Goal: Task Accomplishment & Management: Manage account settings

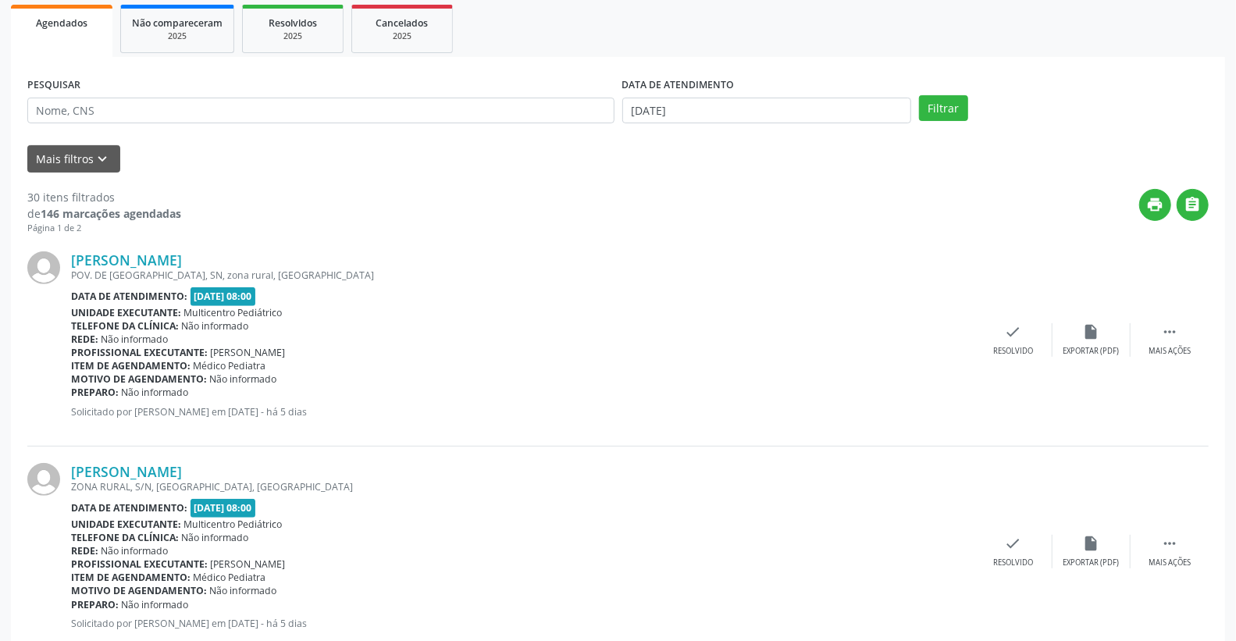
scroll to position [260, 0]
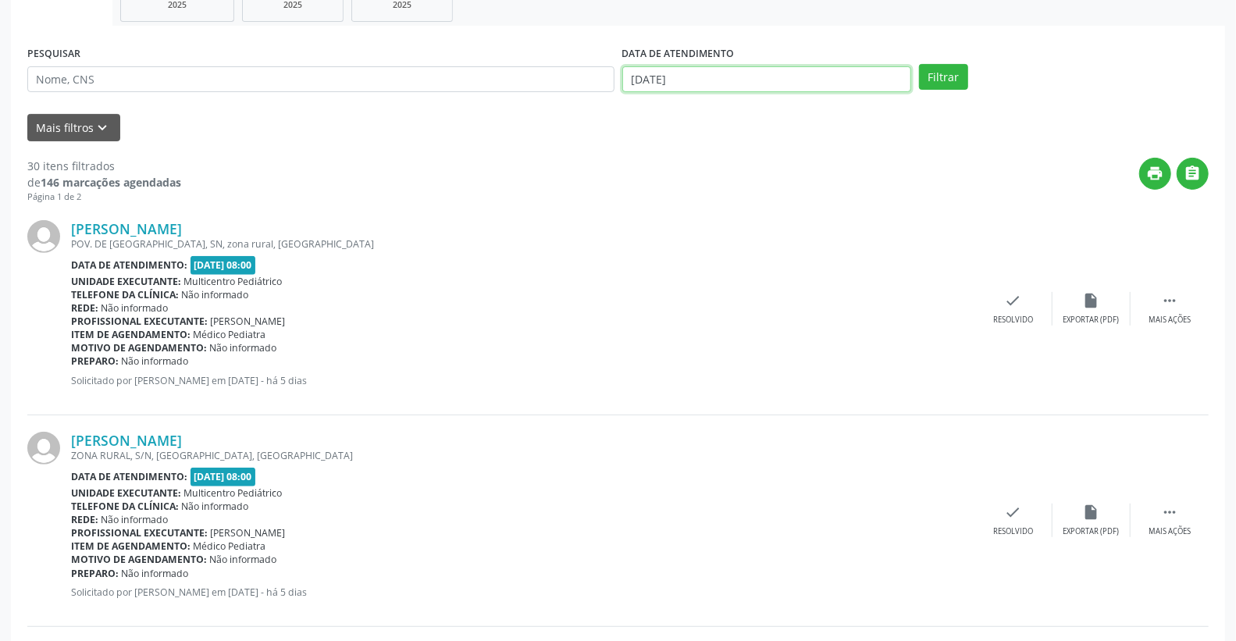
click at [765, 73] on input "[DATE]" at bounding box center [767, 79] width 290 height 27
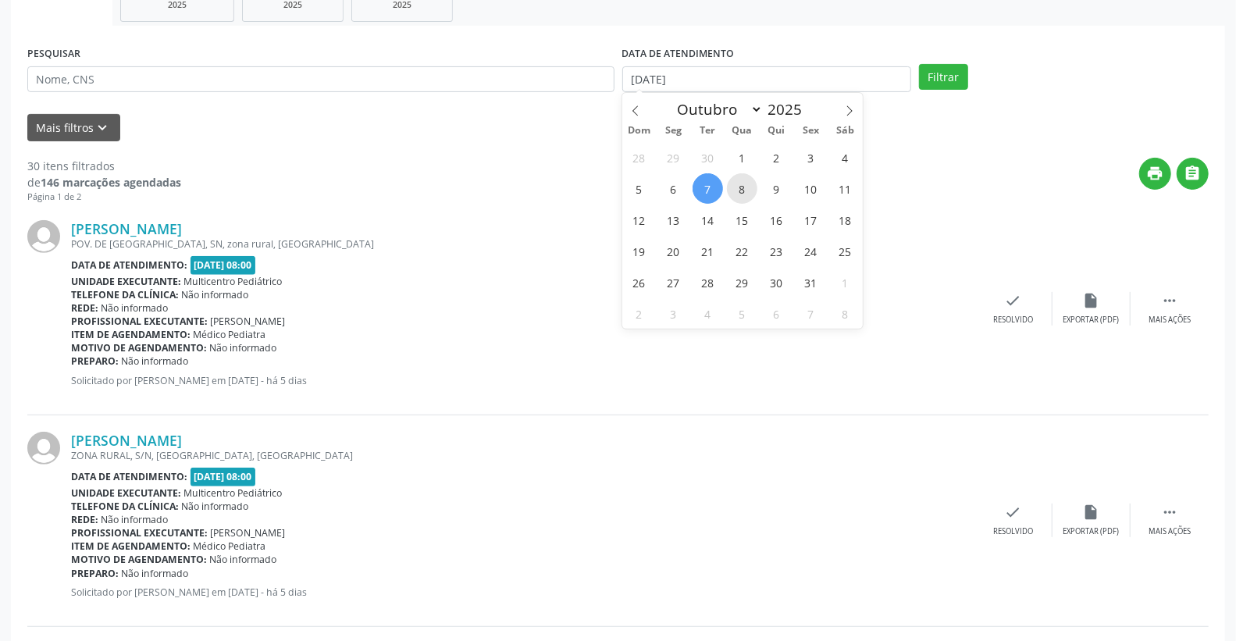
click at [745, 188] on span "8" at bounding box center [742, 188] width 30 height 30
type input "08/10/2025"
click at [745, 188] on span "8" at bounding box center [742, 188] width 30 height 30
select select "9"
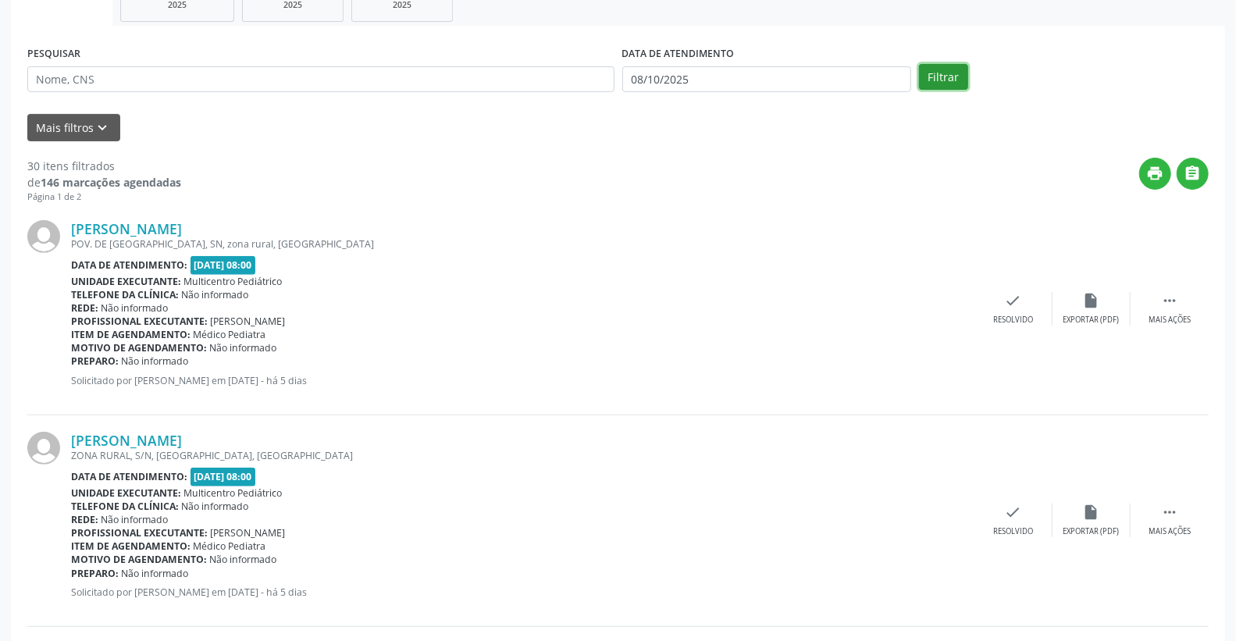
click at [953, 86] on button "Filtrar" at bounding box center [943, 77] width 49 height 27
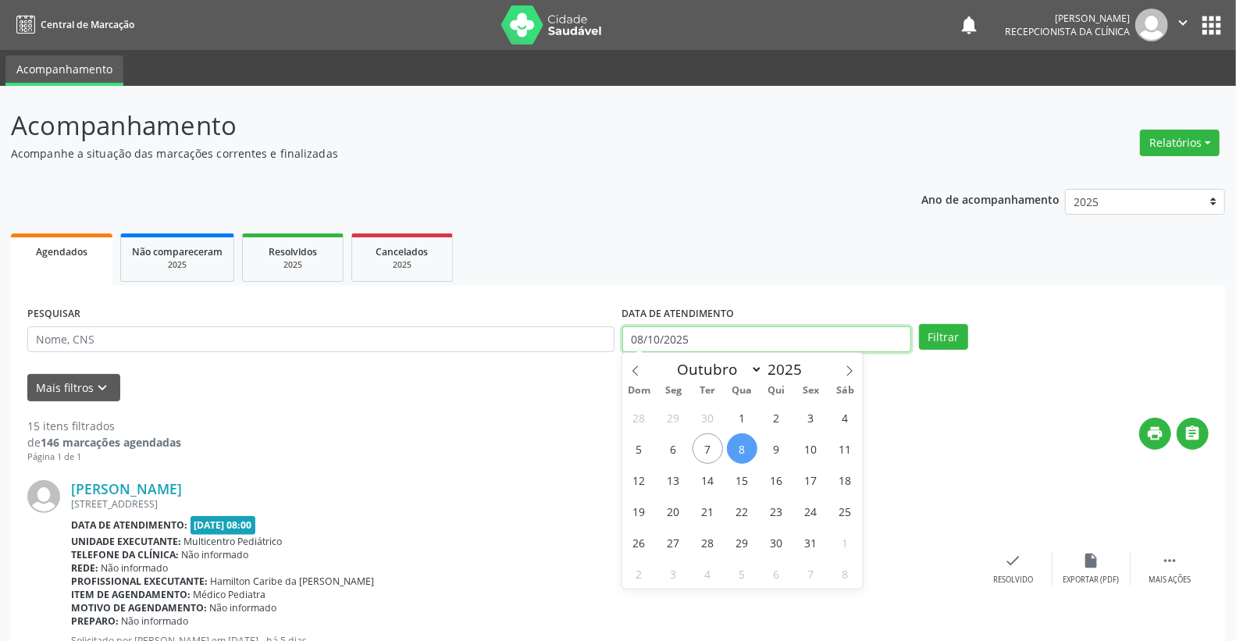
click at [731, 350] on body "Central de Marcação notifications [PERSON_NAME] Recepcionista da clínica  Conf…" at bounding box center [618, 320] width 1236 height 641
click at [785, 450] on span "9" at bounding box center [776, 448] width 30 height 30
type input "09/10/2025"
click at [785, 450] on span "9" at bounding box center [776, 448] width 30 height 30
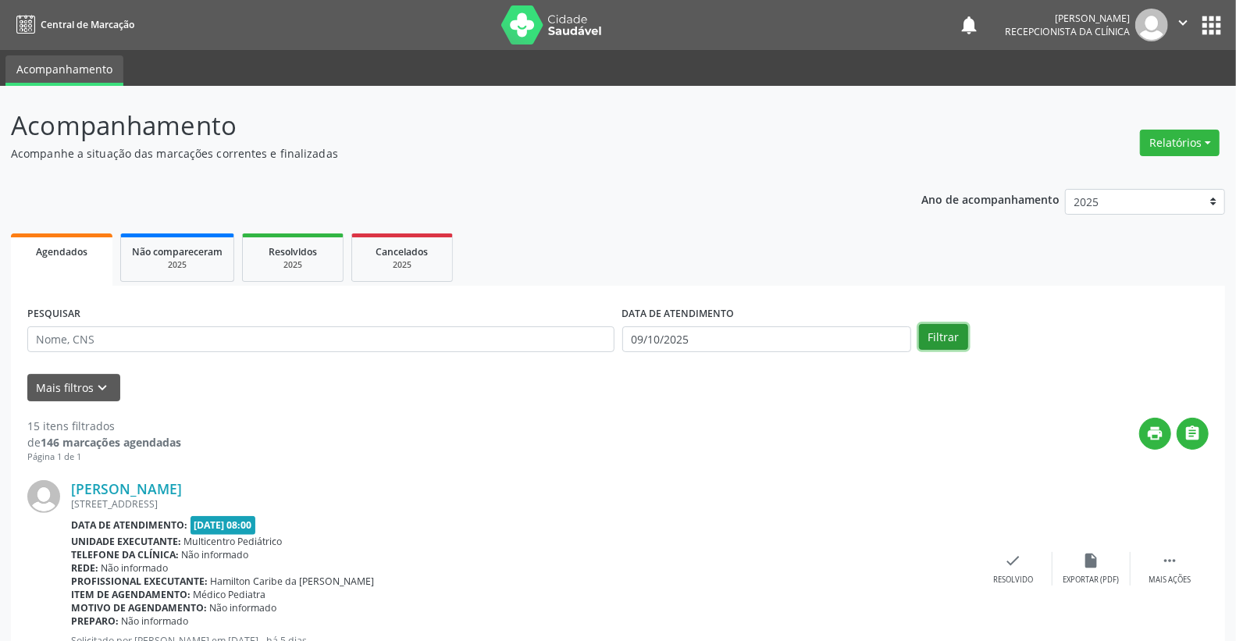
click at [949, 344] on button "Filtrar" at bounding box center [943, 337] width 49 height 27
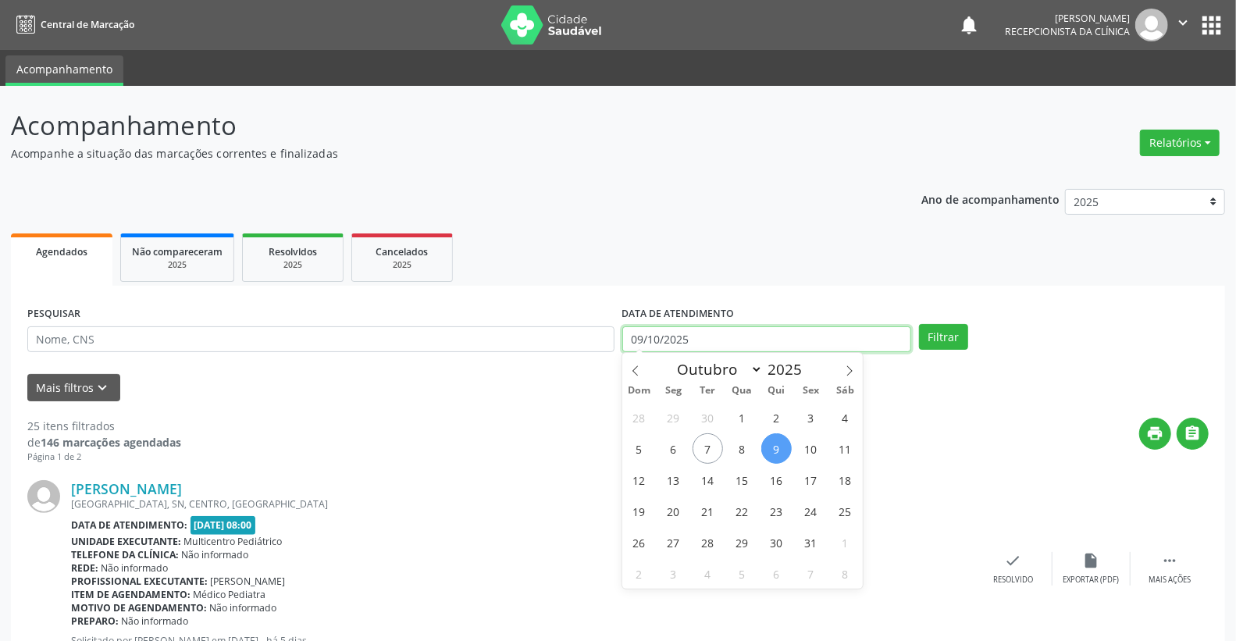
click at [689, 340] on input "09/10/2025" at bounding box center [767, 339] width 290 height 27
click at [810, 469] on span "17" at bounding box center [811, 479] width 30 height 30
type input "[DATE]"
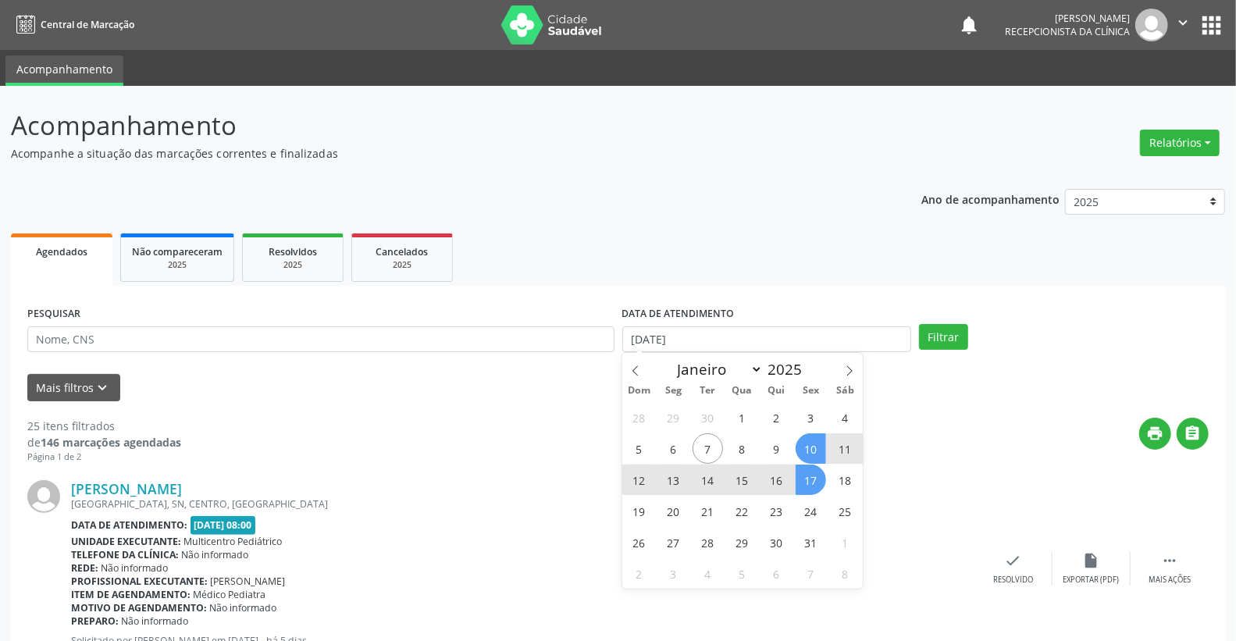
click at [812, 447] on span "10" at bounding box center [811, 448] width 30 height 30
click at [787, 349] on body "Central de Marcação notifications [PERSON_NAME] Recepcionista da clínica  Conf…" at bounding box center [618, 320] width 1236 height 641
click at [809, 450] on span "10" at bounding box center [811, 448] width 30 height 30
type input "[DATE]"
click at [809, 450] on span "10" at bounding box center [811, 448] width 30 height 30
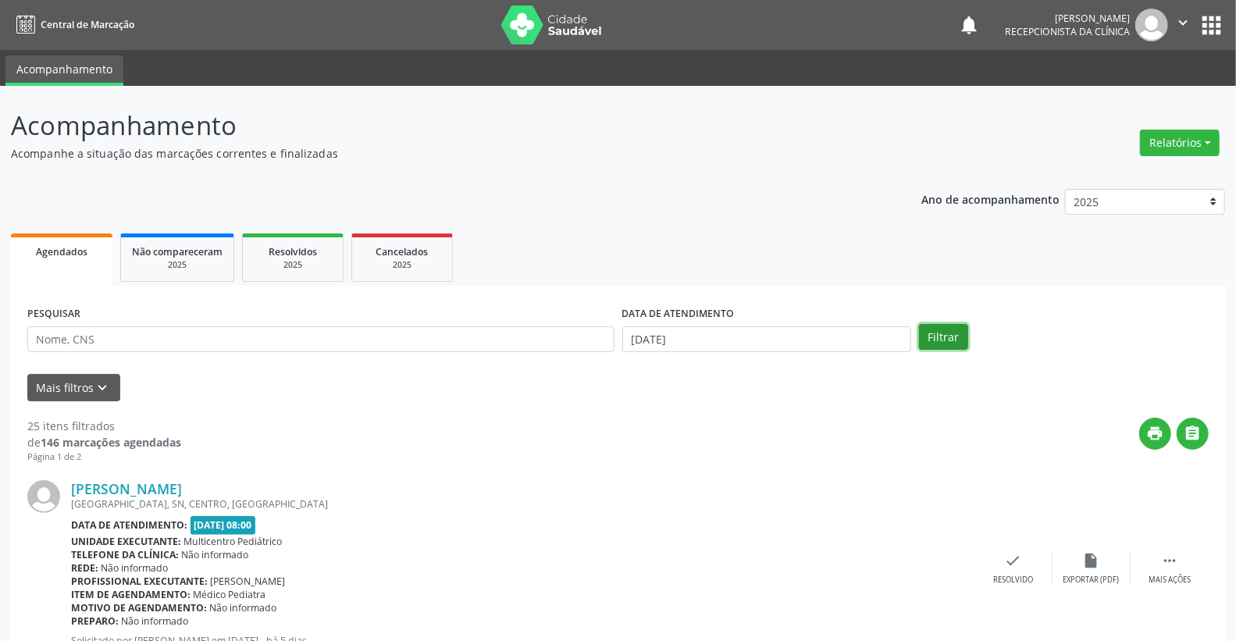
click at [939, 333] on button "Filtrar" at bounding box center [943, 337] width 49 height 27
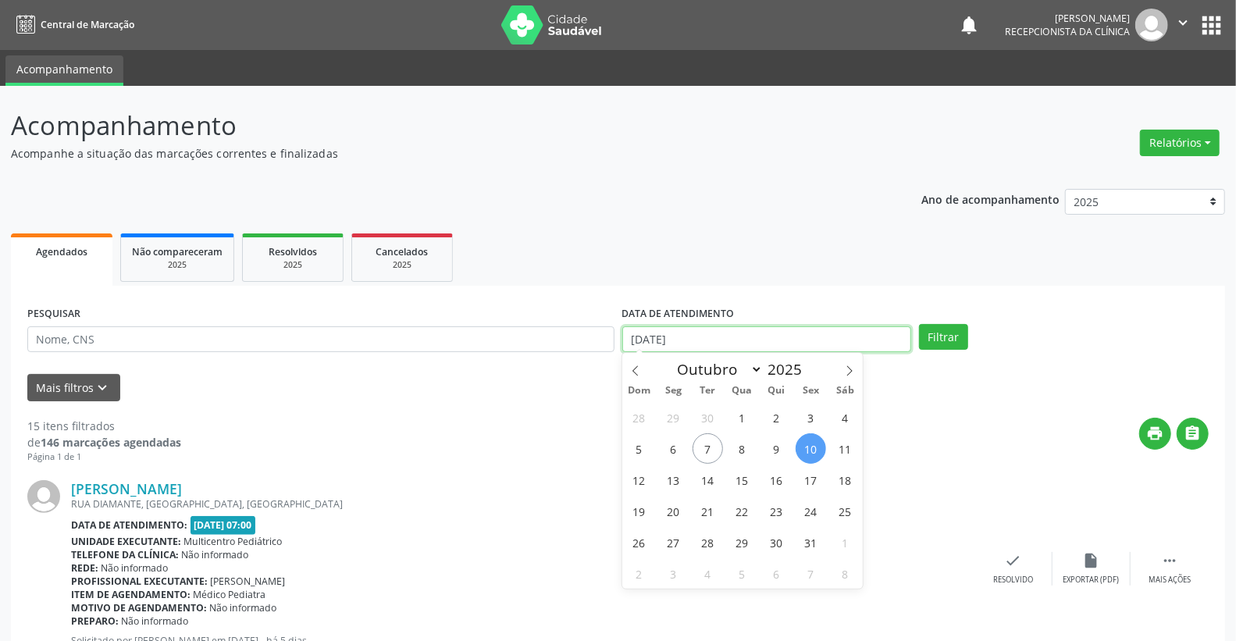
click at [767, 326] on input "[DATE]" at bounding box center [767, 339] width 290 height 27
click at [700, 447] on span "7" at bounding box center [707, 448] width 30 height 30
type input "[DATE]"
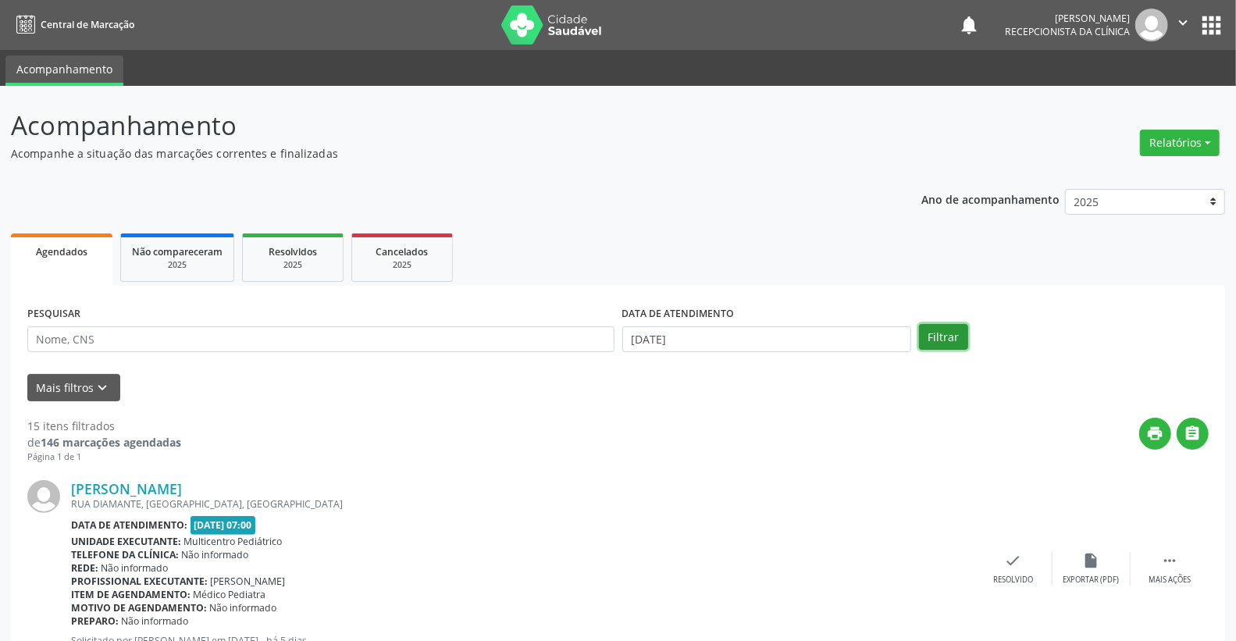
click at [942, 341] on button "Filtrar" at bounding box center [943, 337] width 49 height 27
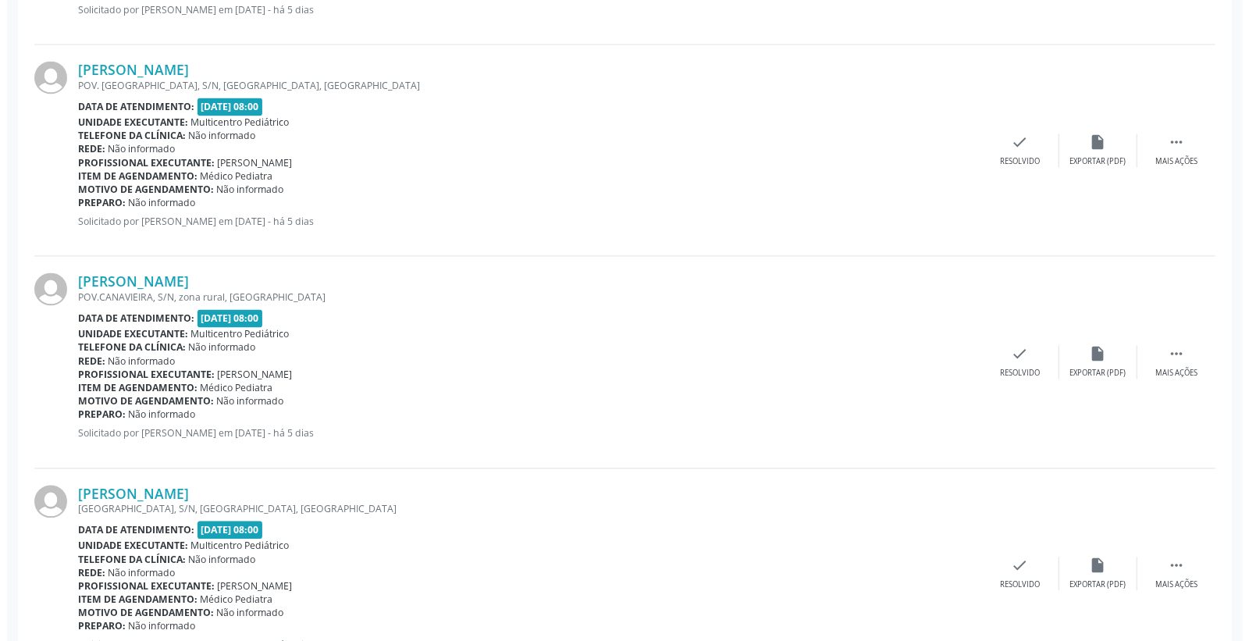
scroll to position [1908, 0]
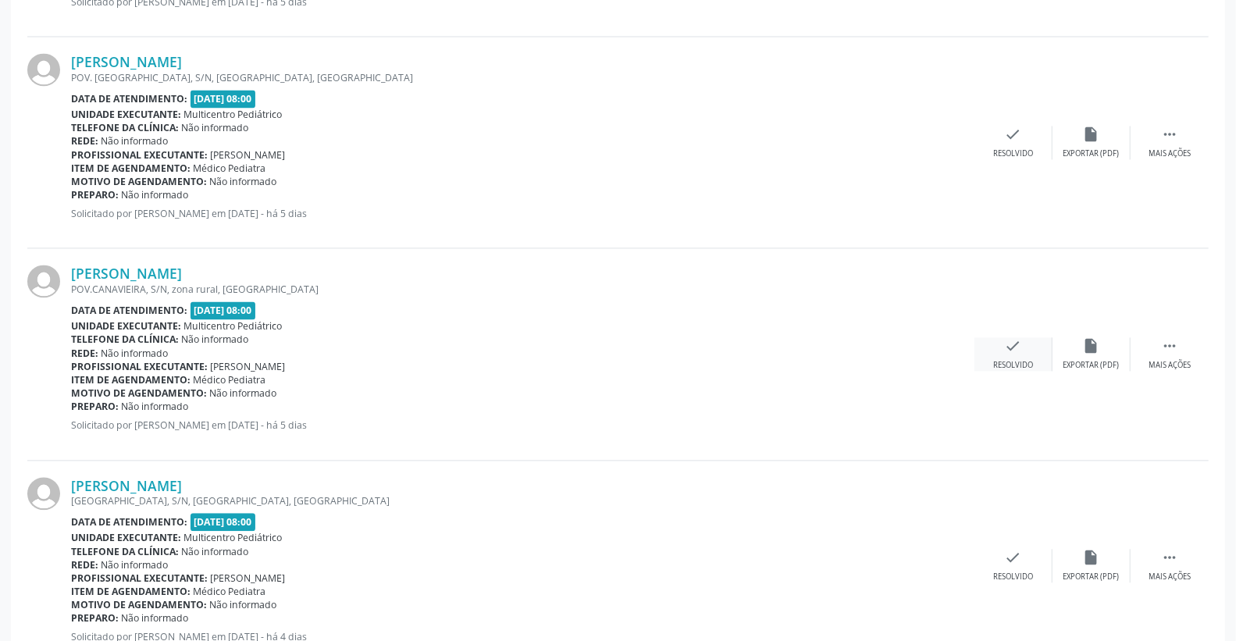
click at [1024, 340] on div "check Resolvido" at bounding box center [1013, 354] width 78 height 34
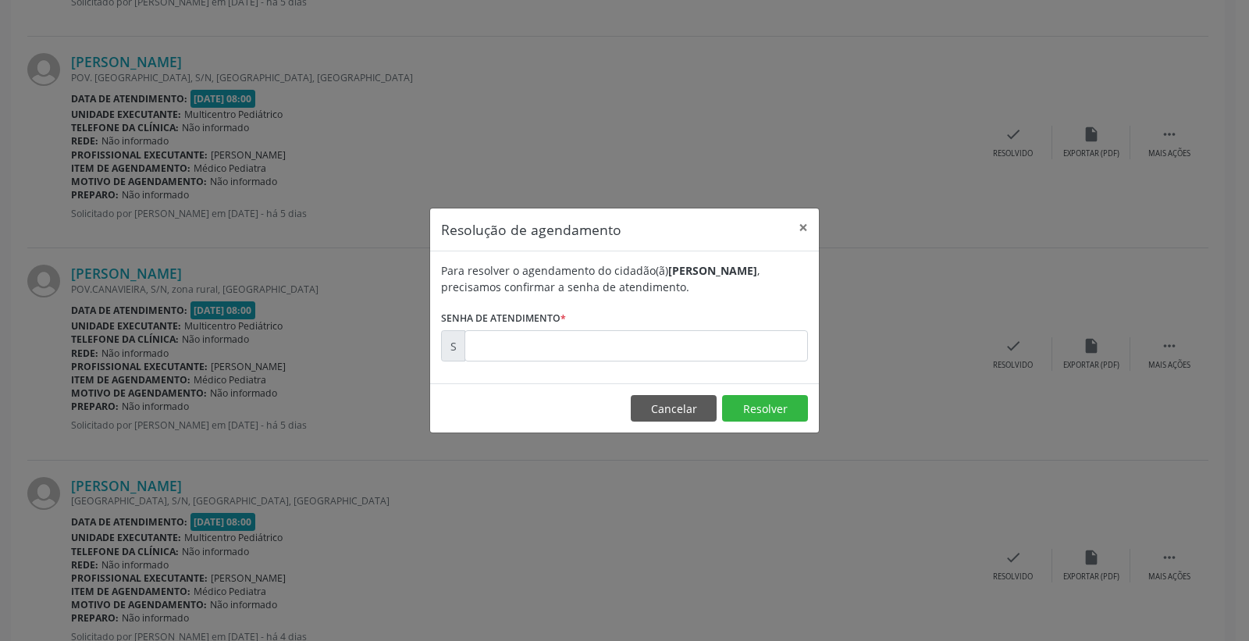
click at [679, 322] on form "Para resolver o agendamento do cidadão(ã) [PERSON_NAME] , precisamos confirmar …" at bounding box center [624, 311] width 367 height 99
click at [684, 334] on input "text" at bounding box center [635, 345] width 343 height 31
type input "00180517"
click at [760, 403] on button "Resolver" at bounding box center [765, 408] width 86 height 27
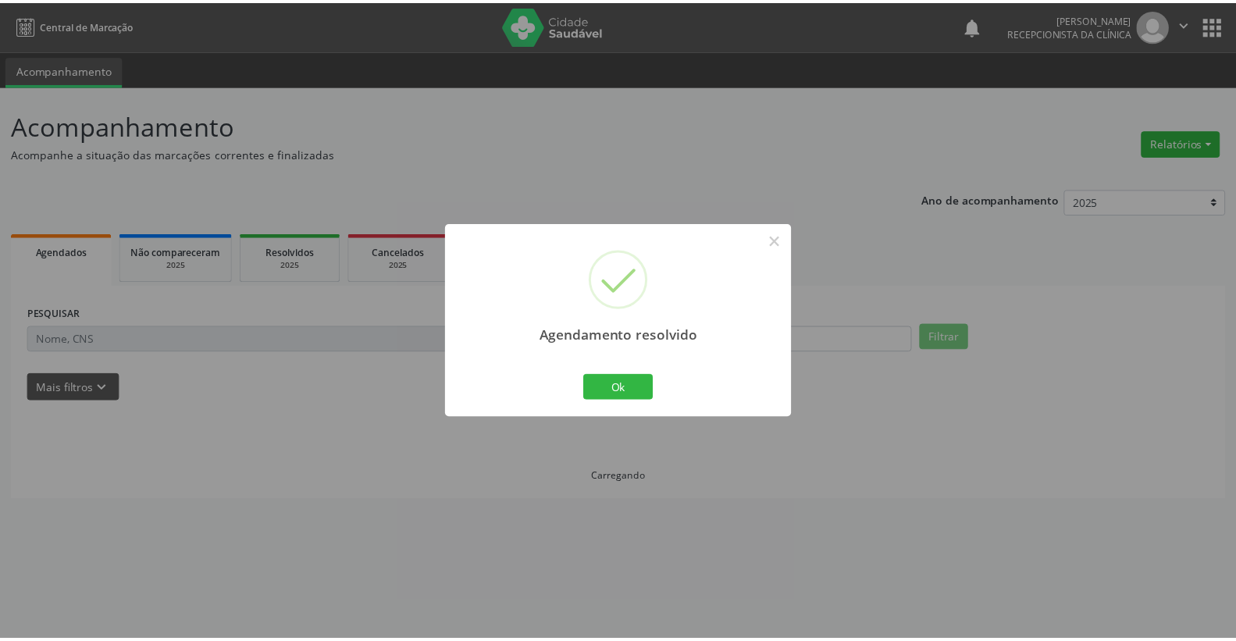
scroll to position [0, 0]
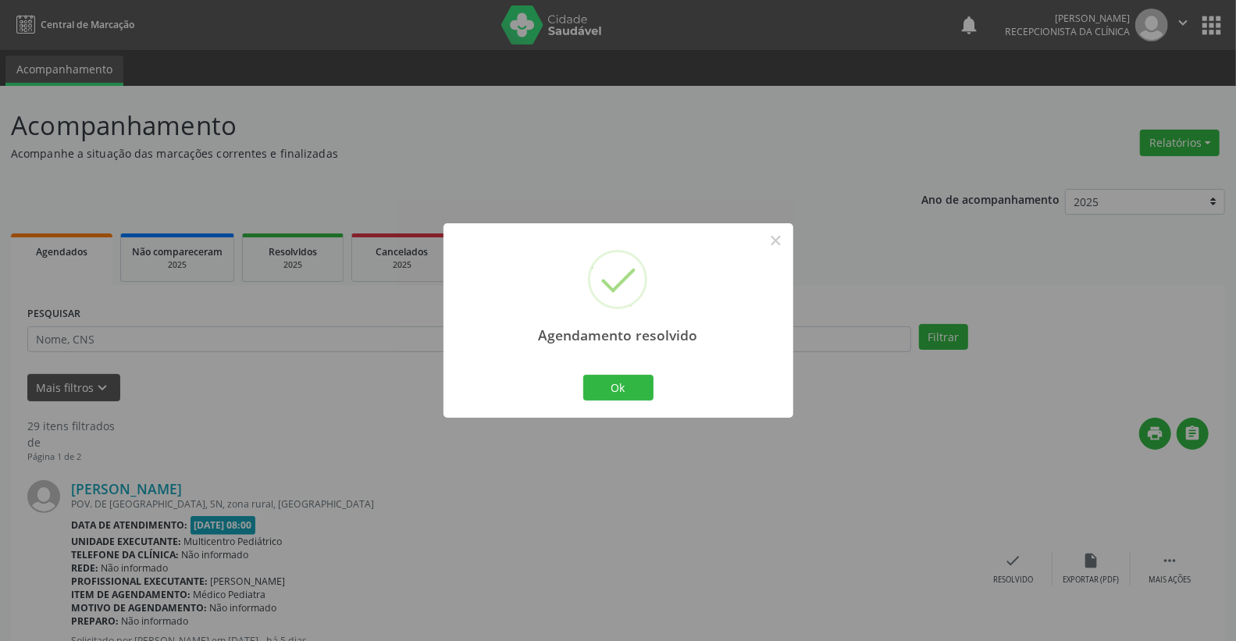
click at [635, 369] on div "Agendamento resolvido × Ok Cancel" at bounding box center [618, 320] width 350 height 194
click at [625, 387] on button "Ok" at bounding box center [618, 388] width 70 height 27
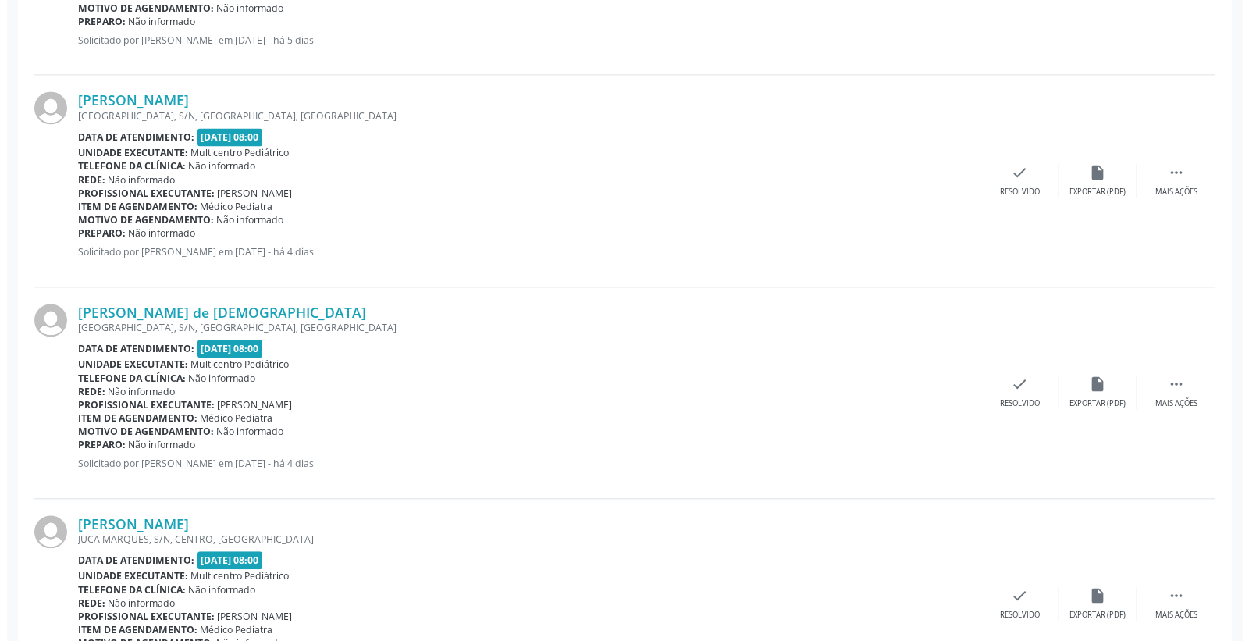
scroll to position [2168, 0]
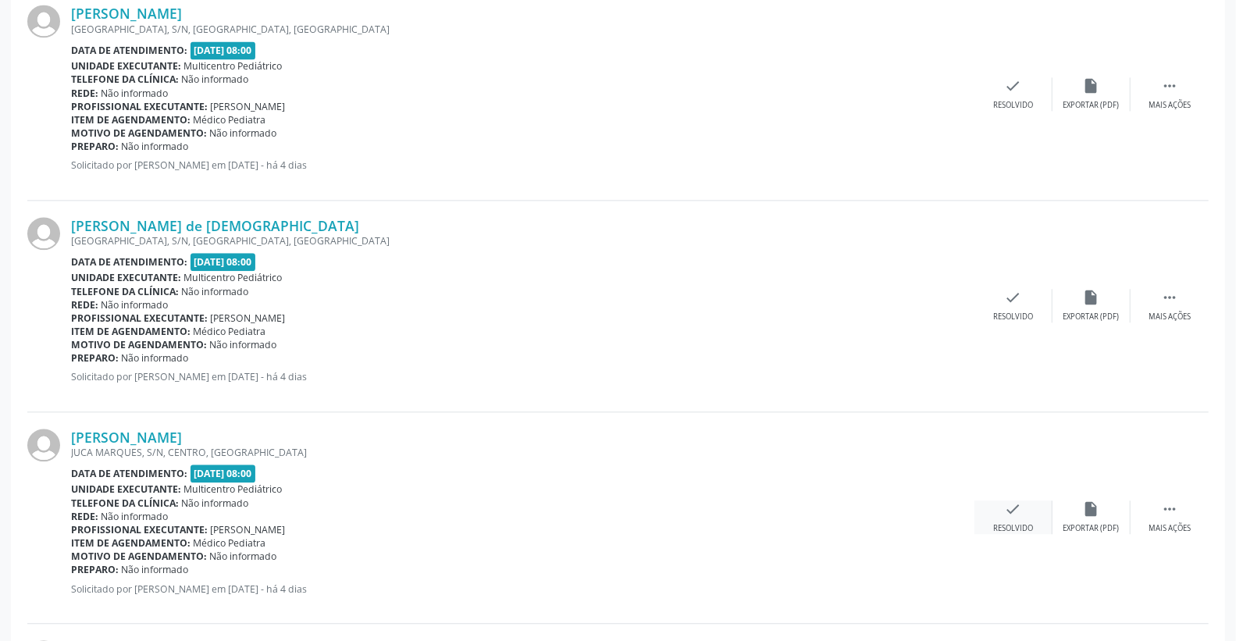
click at [1026, 520] on div "check Resolvido" at bounding box center [1013, 517] width 78 height 34
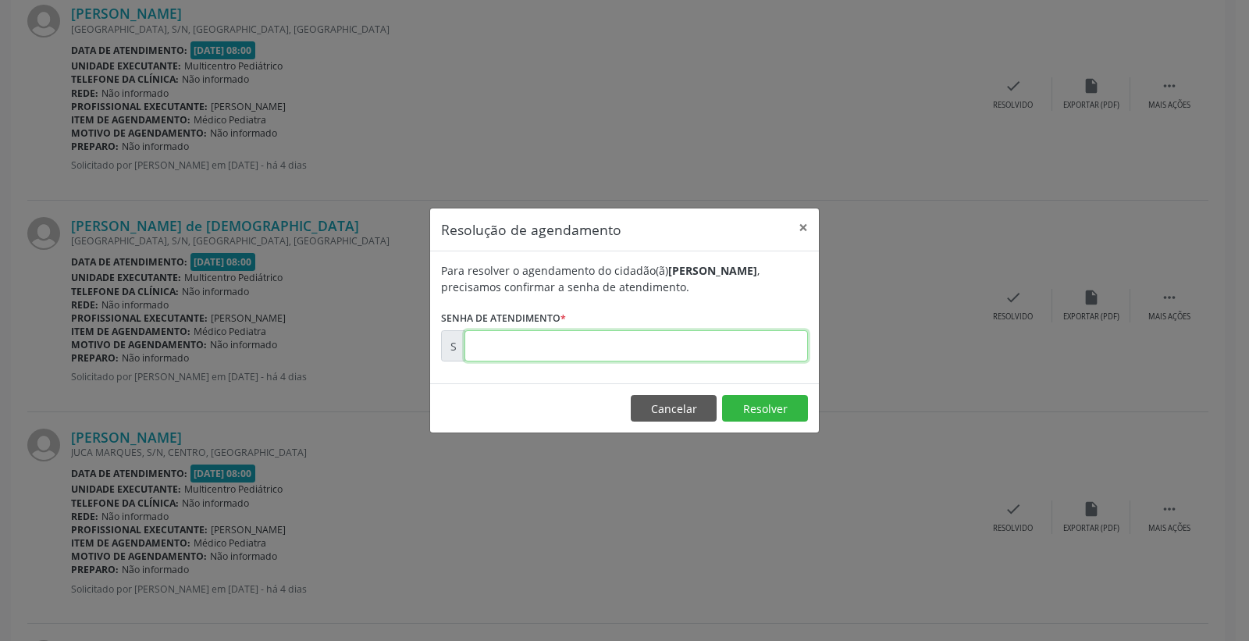
click at [721, 345] on input "text" at bounding box center [635, 345] width 343 height 31
type input "00180665"
click at [749, 401] on button "Resolver" at bounding box center [765, 408] width 86 height 27
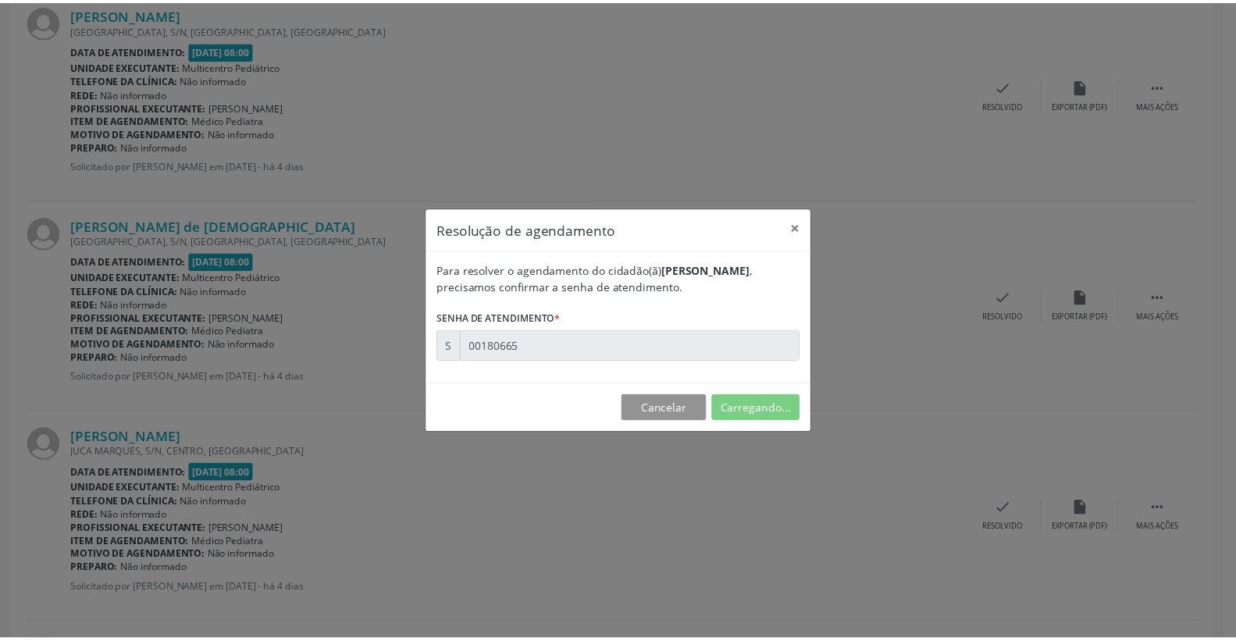
scroll to position [0, 0]
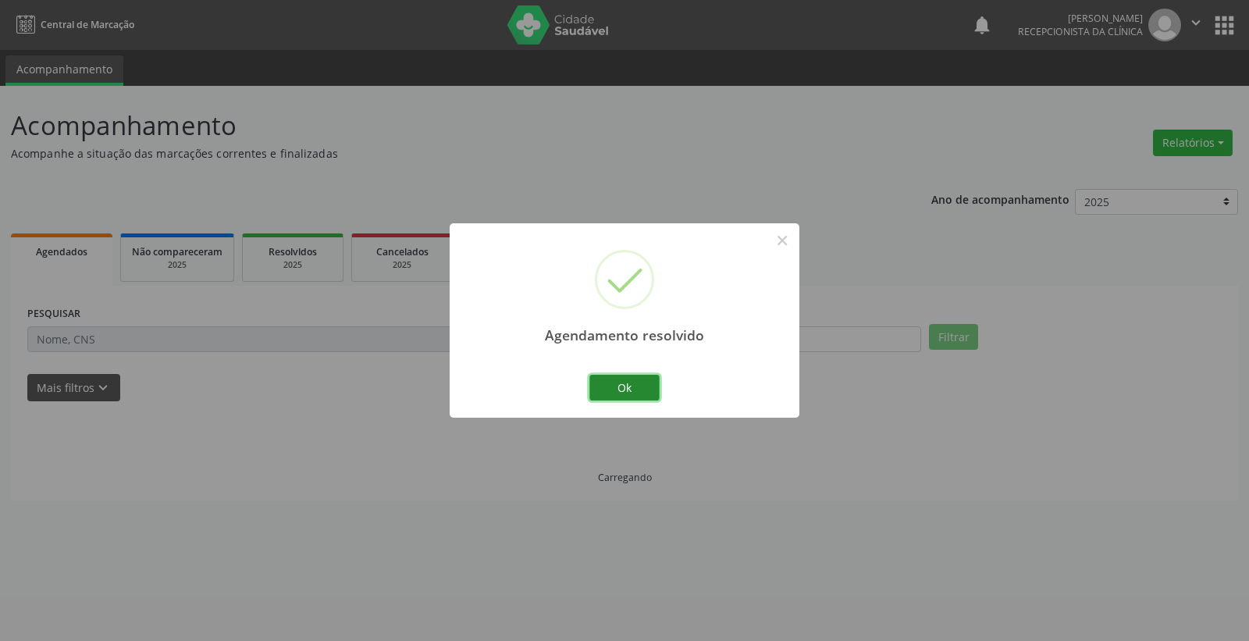
click at [628, 383] on button "Ok" at bounding box center [624, 388] width 70 height 27
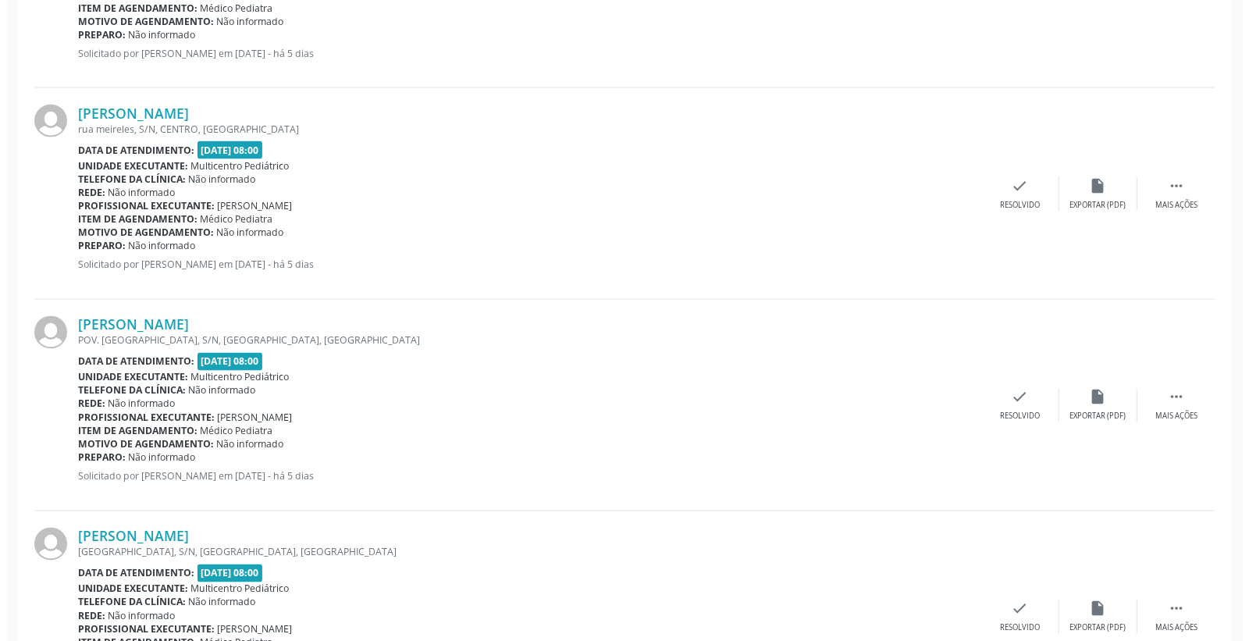
scroll to position [1561, 0]
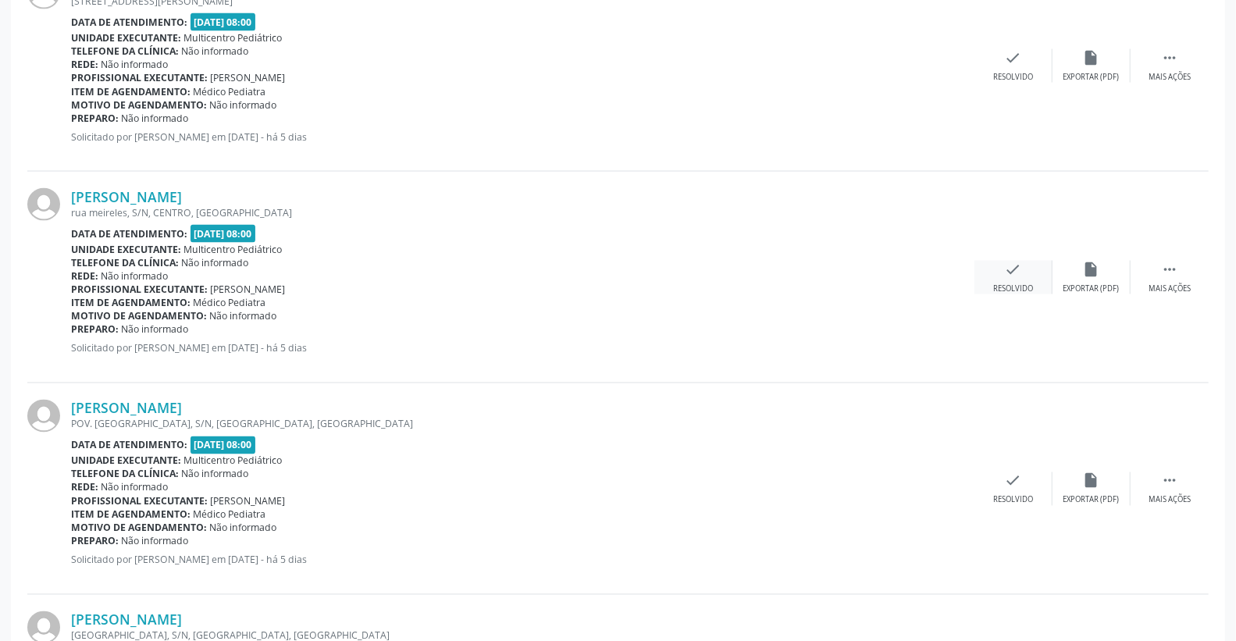
click at [1020, 276] on icon "check" at bounding box center [1013, 269] width 17 height 17
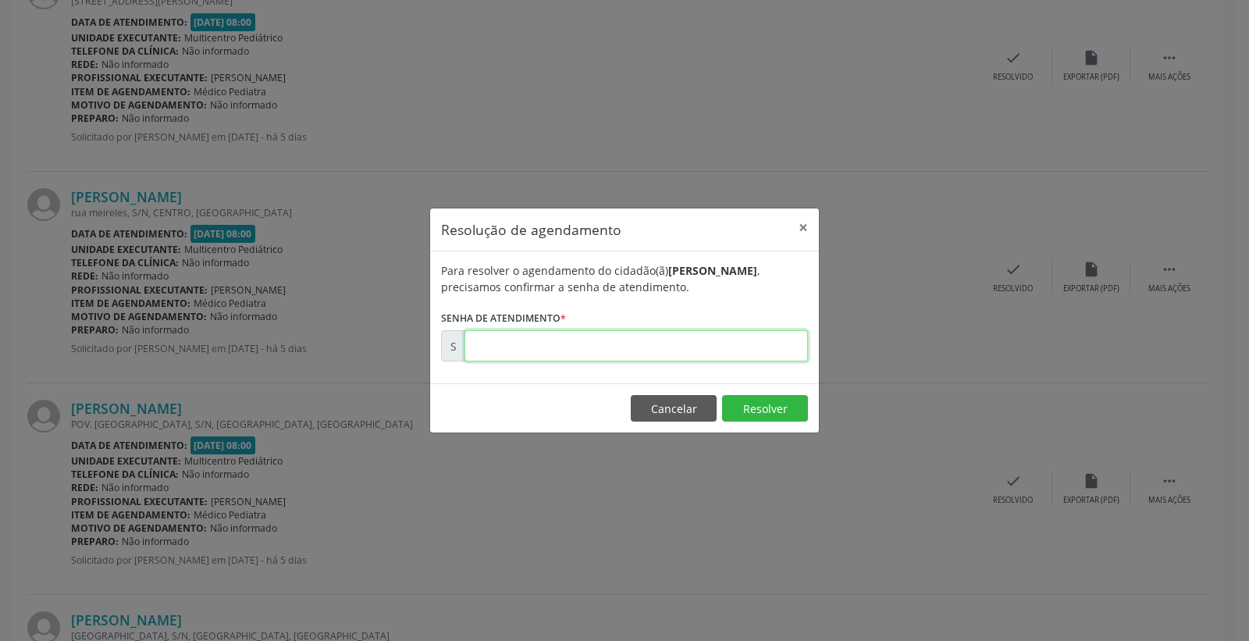
click at [732, 340] on input "text" at bounding box center [635, 345] width 343 height 31
type input "00180496"
click at [737, 414] on button "Resolver" at bounding box center [765, 408] width 86 height 27
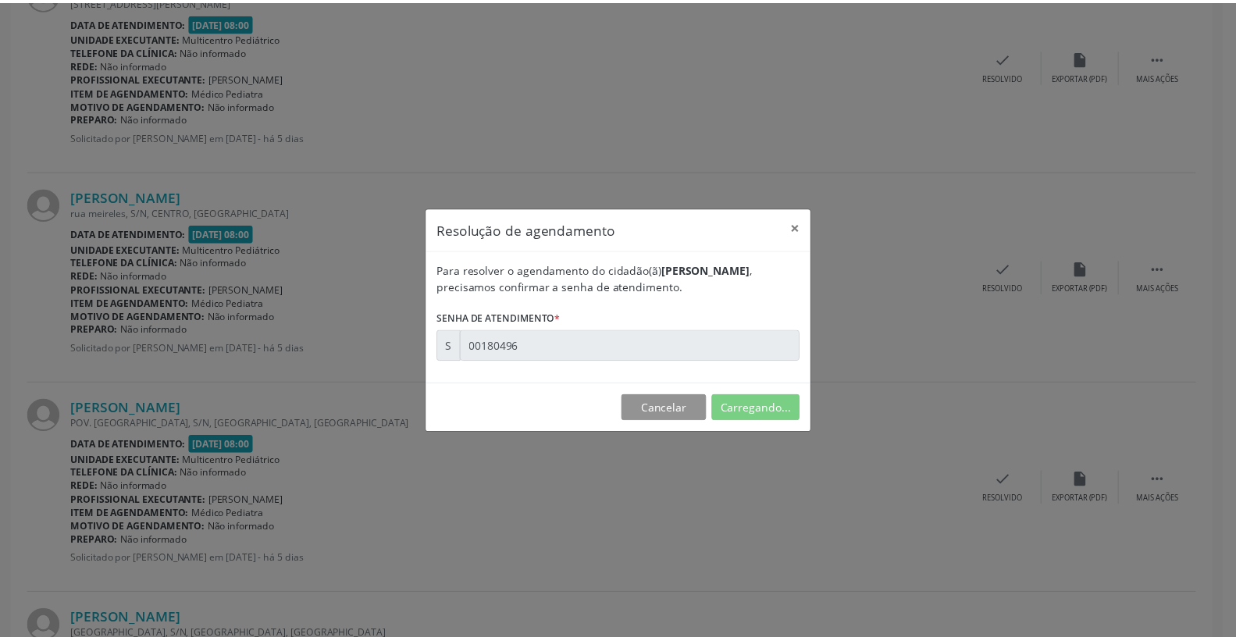
scroll to position [0, 0]
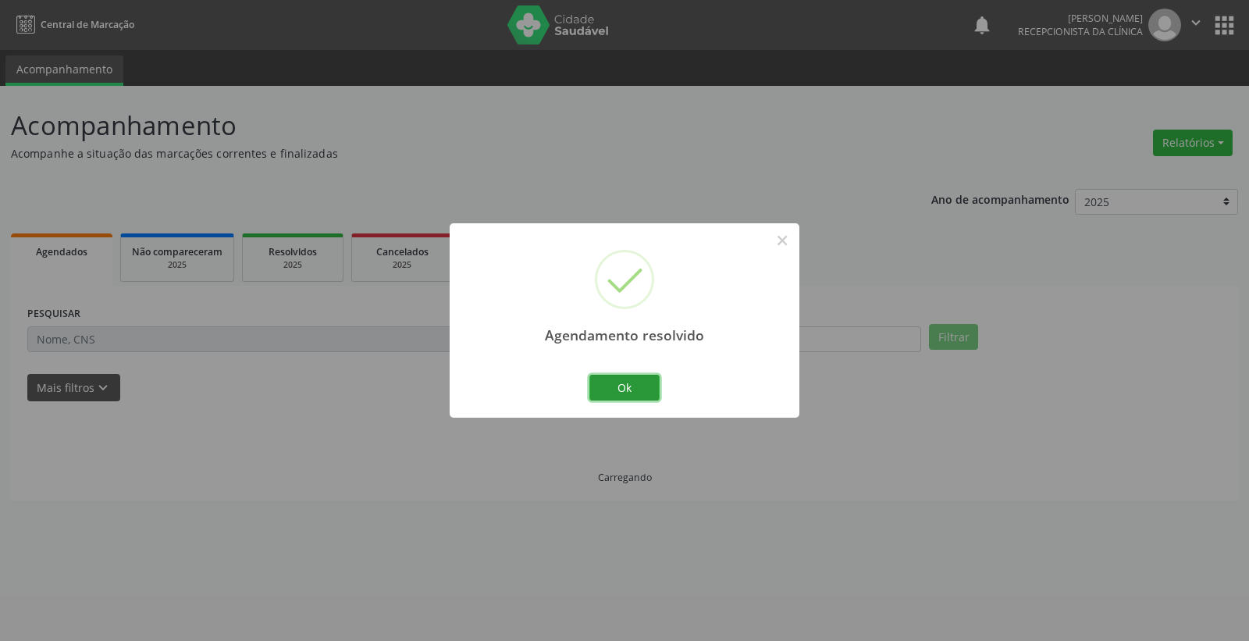
click at [641, 387] on button "Ok" at bounding box center [624, 388] width 70 height 27
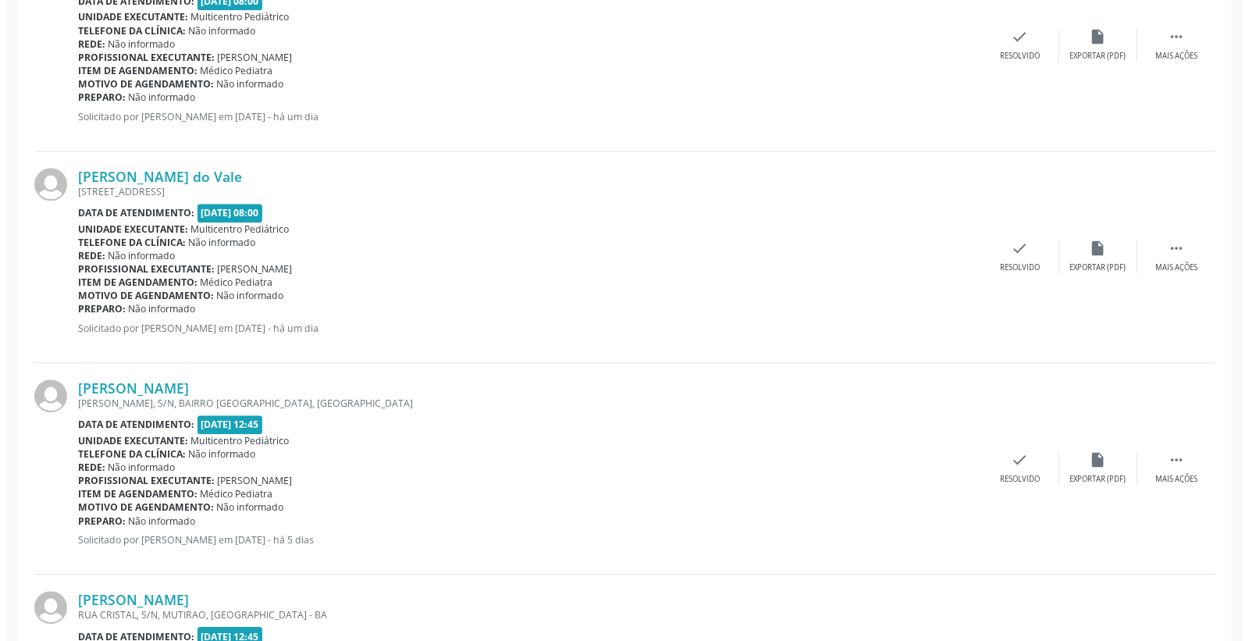
scroll to position [2775, 0]
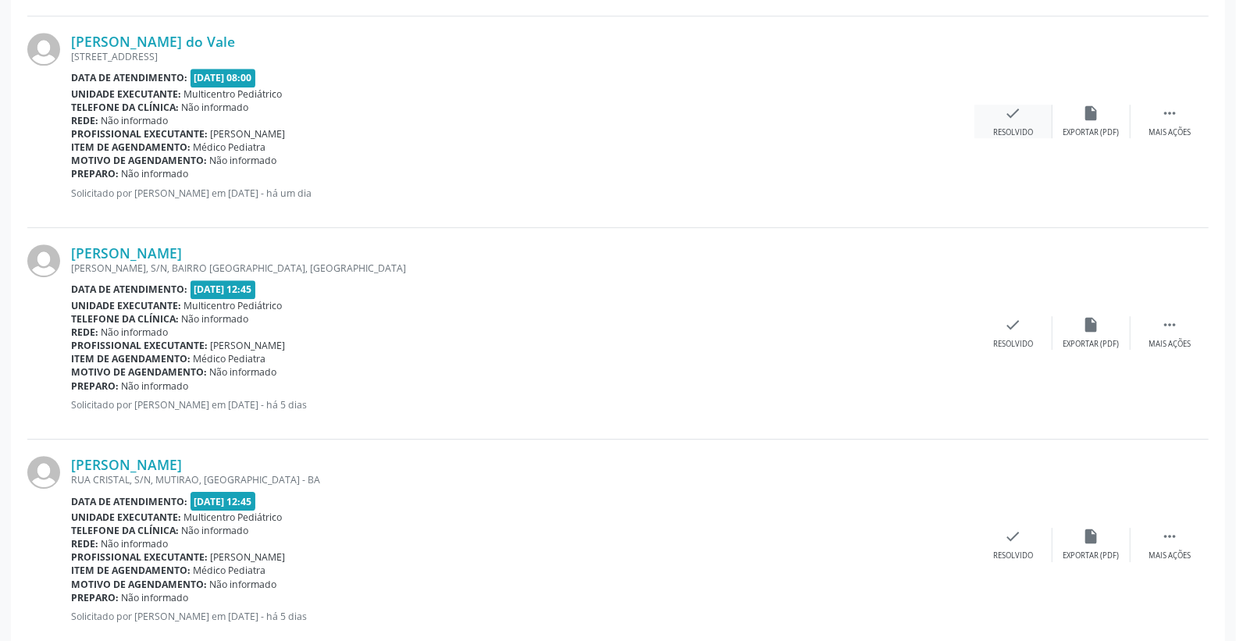
click at [1009, 119] on icon "check" at bounding box center [1013, 113] width 17 height 17
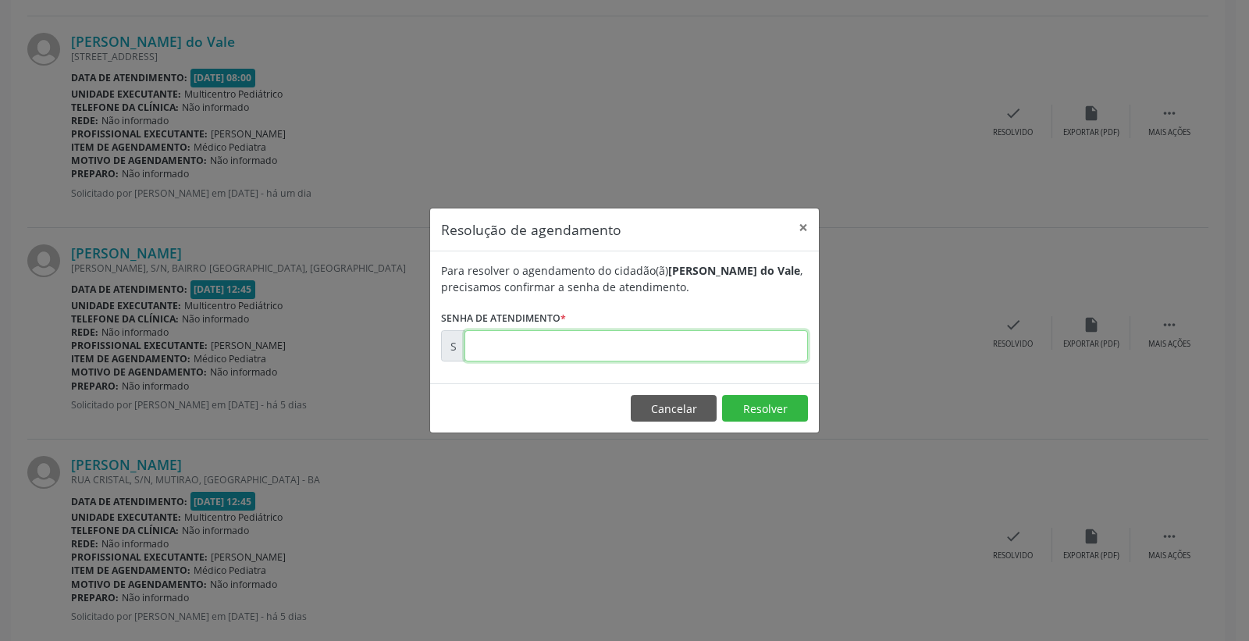
click at [724, 341] on input "text" at bounding box center [635, 345] width 343 height 31
type input "00180812"
click at [759, 408] on button "Resolver" at bounding box center [765, 408] width 86 height 27
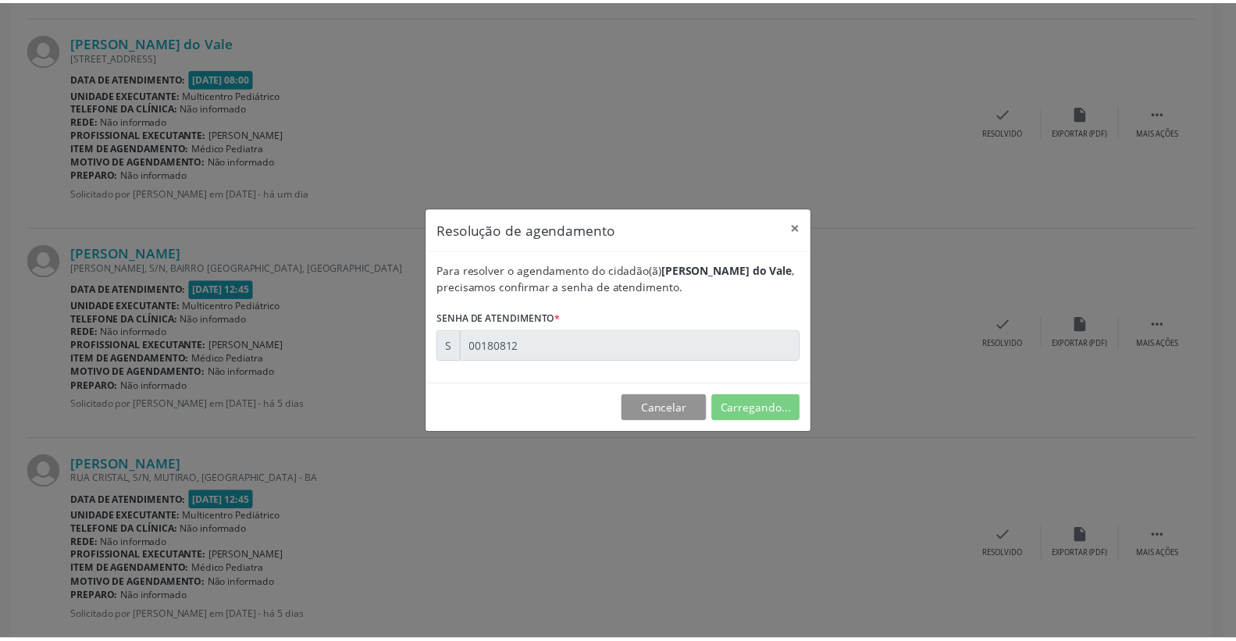
scroll to position [0, 0]
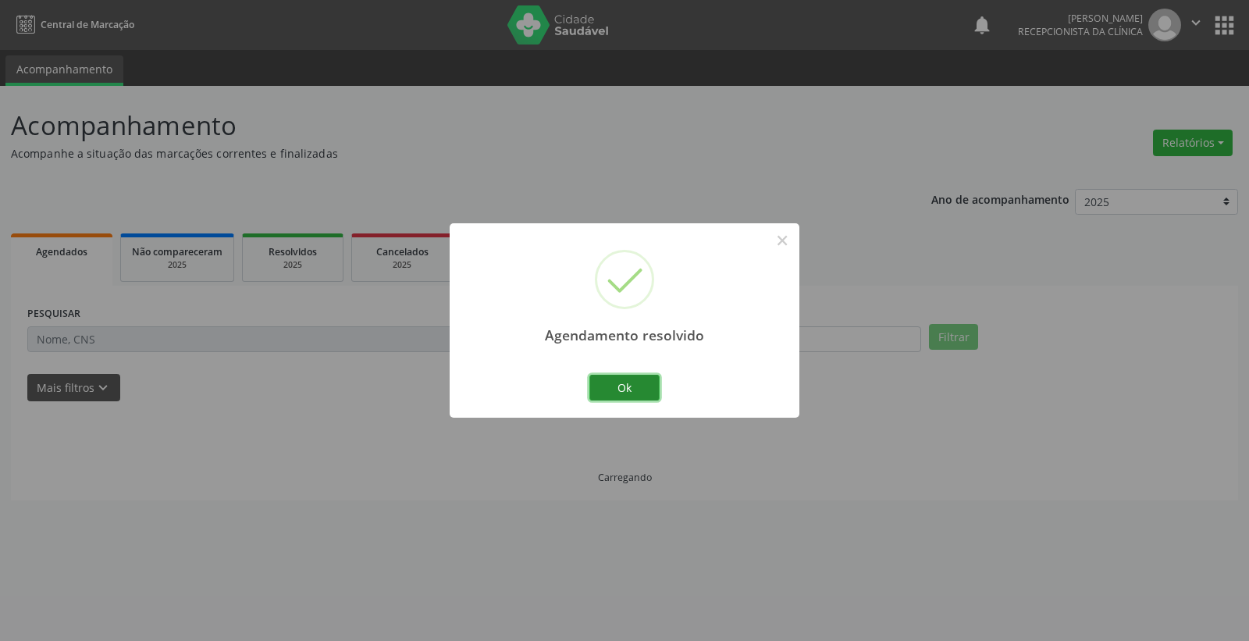
click at [623, 385] on button "Ok" at bounding box center [624, 388] width 70 height 27
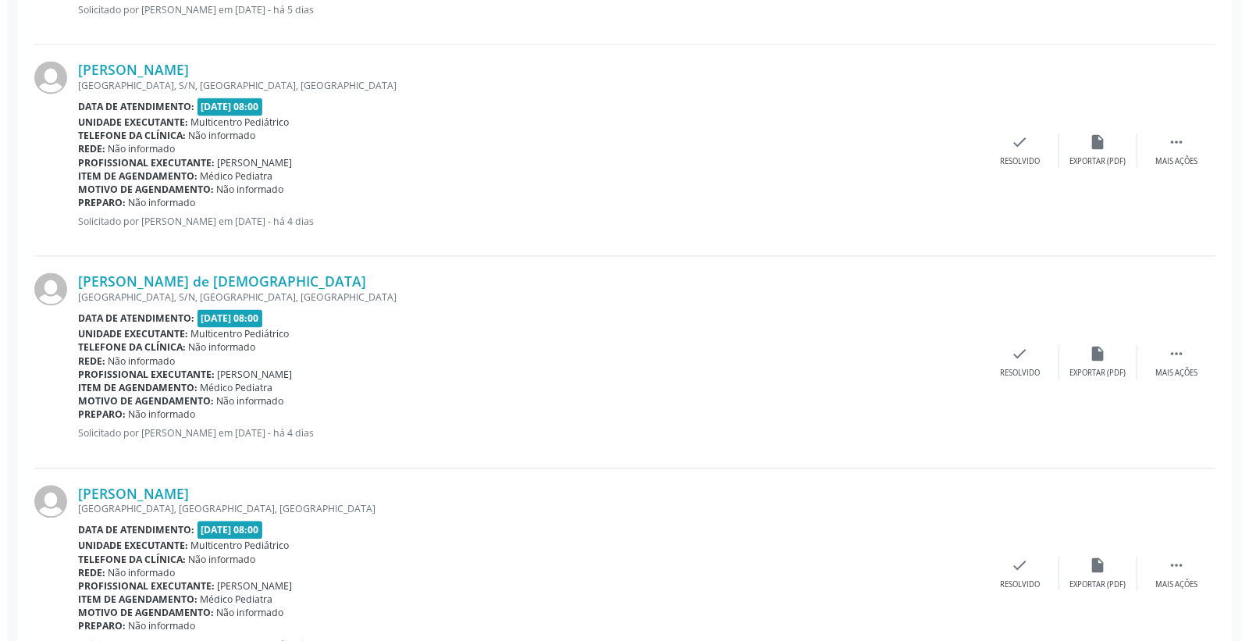
scroll to position [1908, 0]
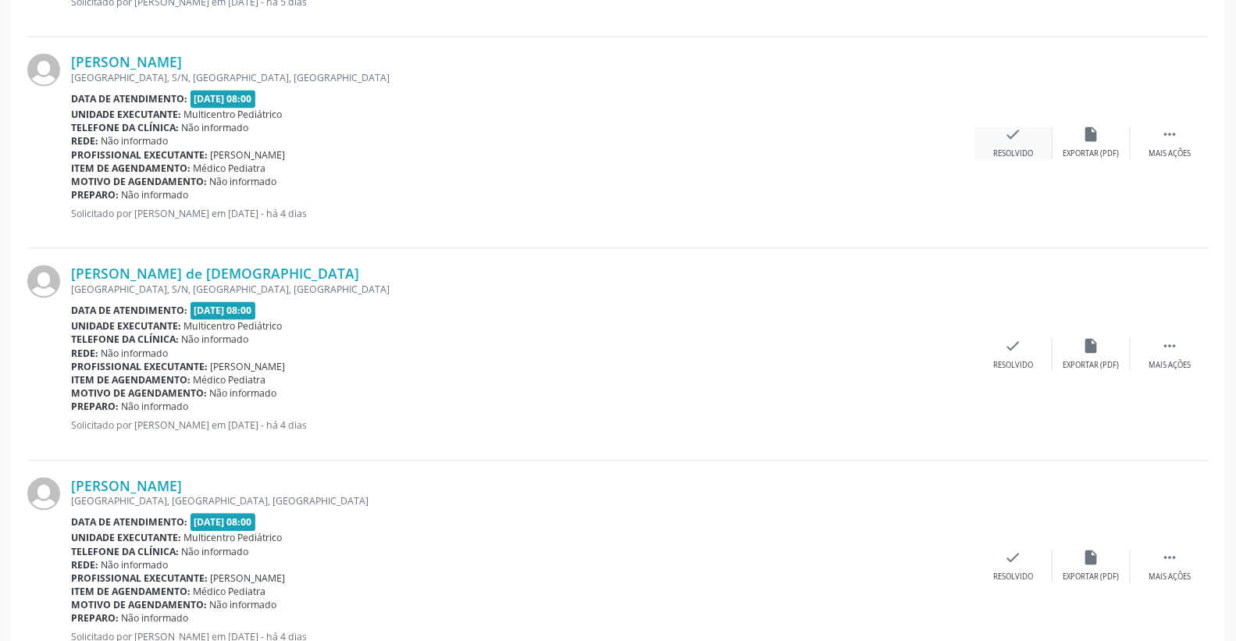
click at [1026, 139] on div "check Resolvido" at bounding box center [1013, 143] width 78 height 34
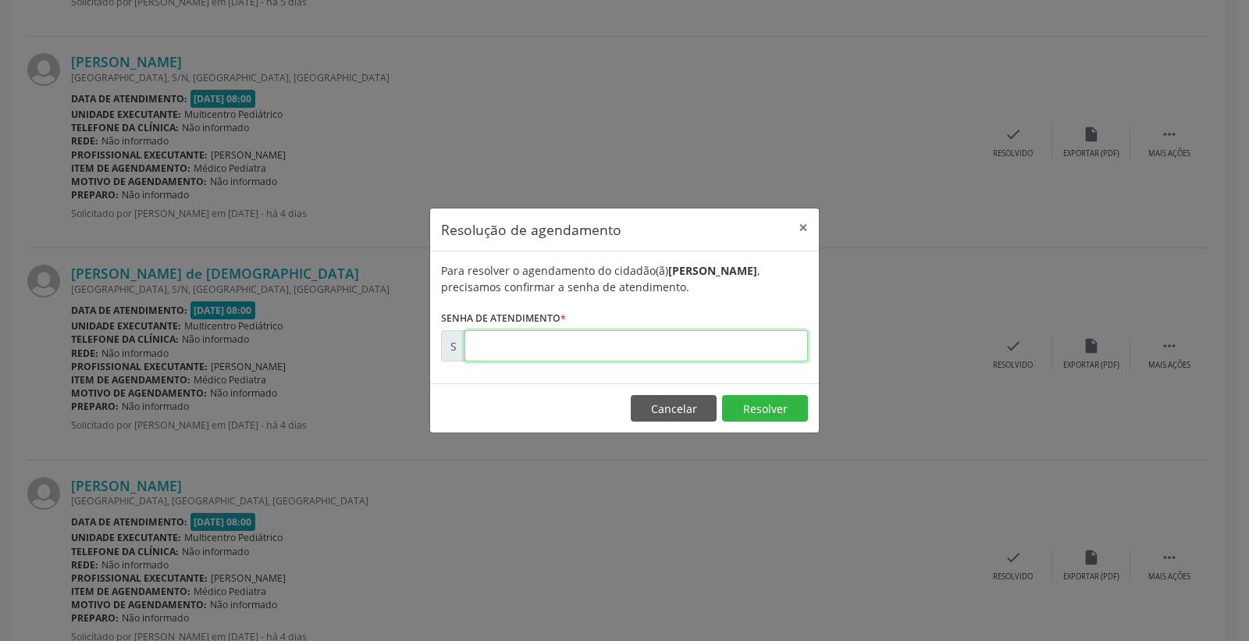
click at [760, 340] on input "text" at bounding box center [635, 345] width 343 height 31
type input "00180651"
click at [791, 400] on button "Resolver" at bounding box center [765, 408] width 86 height 27
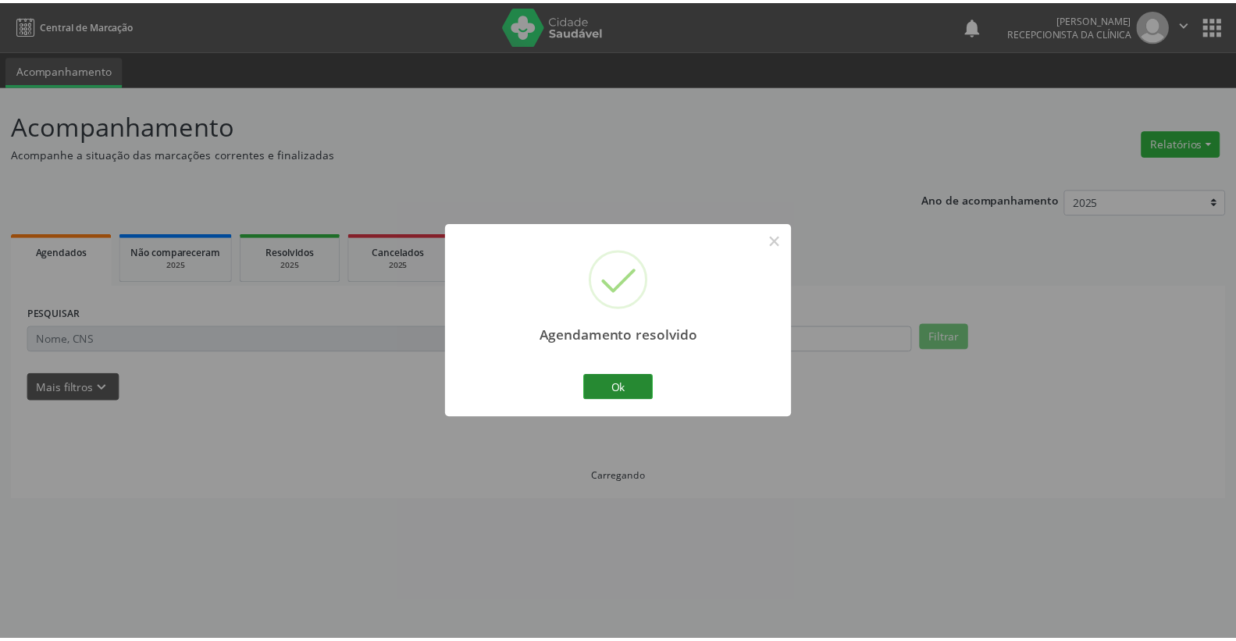
scroll to position [0, 0]
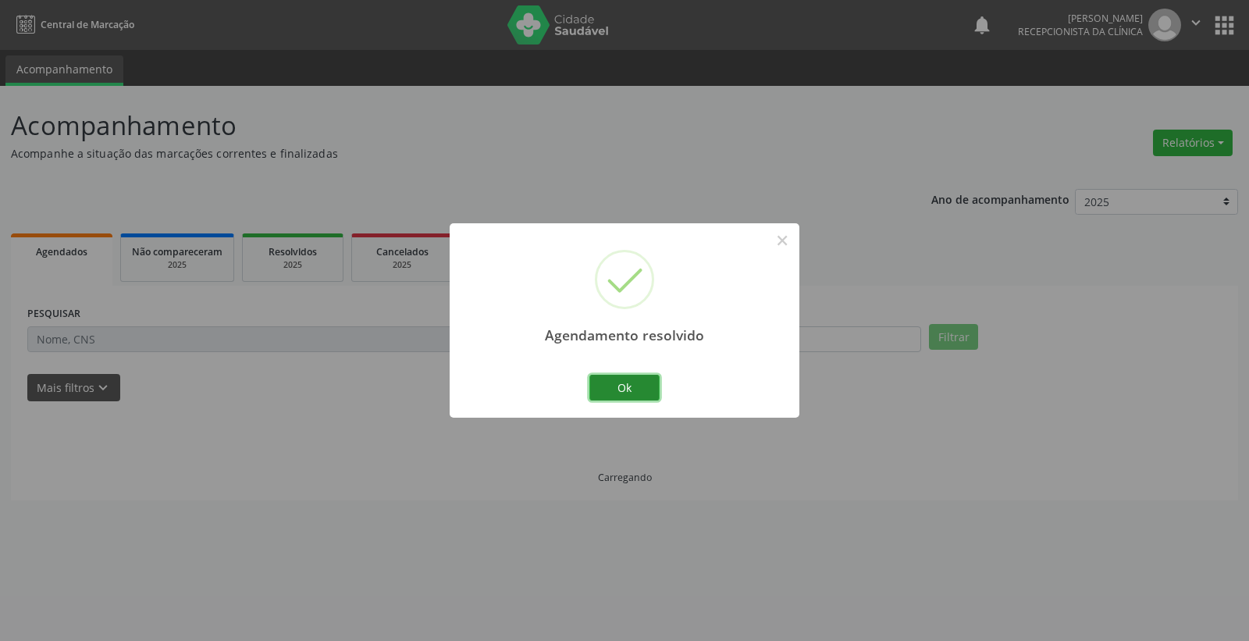
click at [625, 383] on button "Ok" at bounding box center [624, 388] width 70 height 27
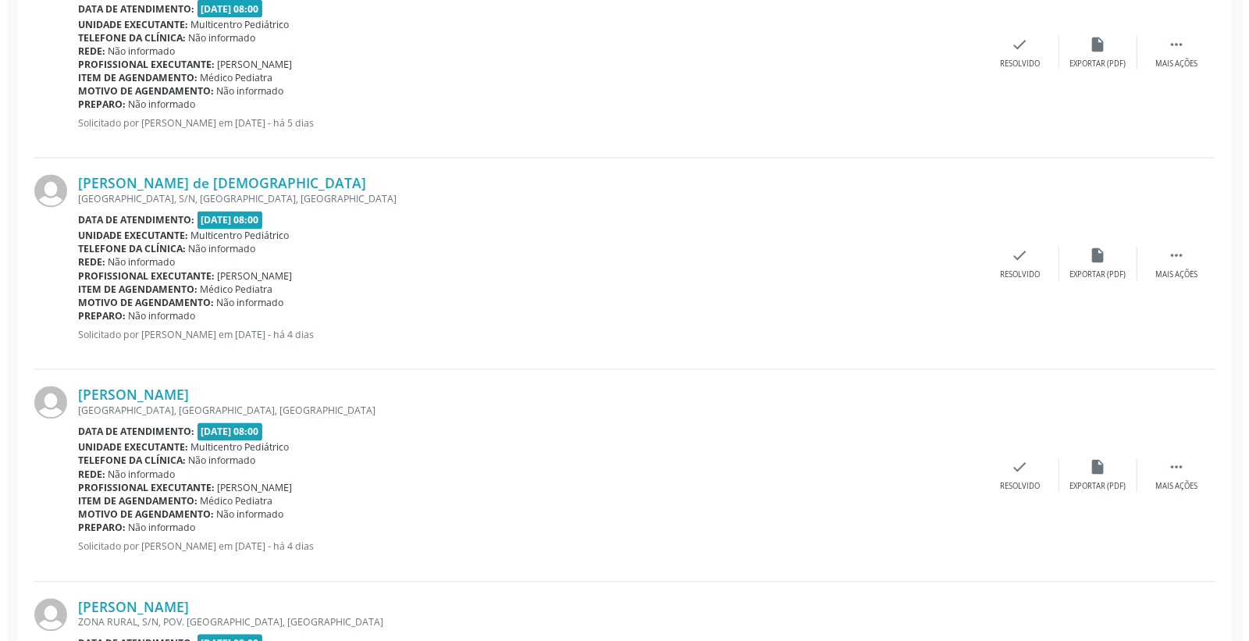
scroll to position [1821, 0]
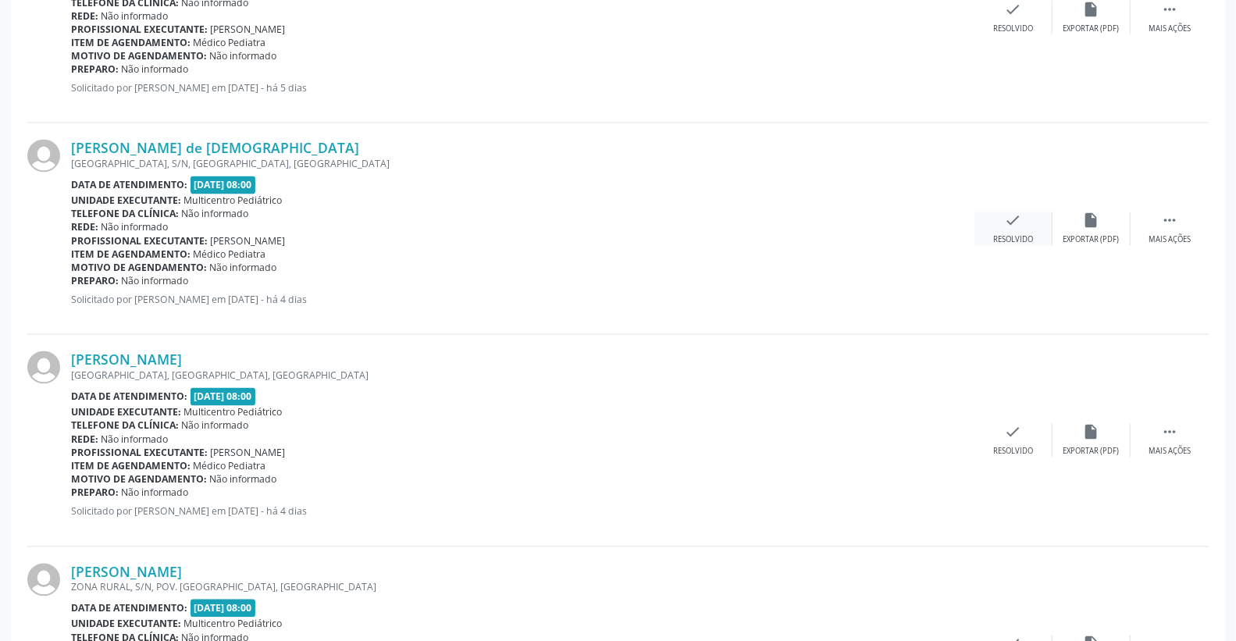
click at [1018, 227] on icon "check" at bounding box center [1013, 220] width 17 height 17
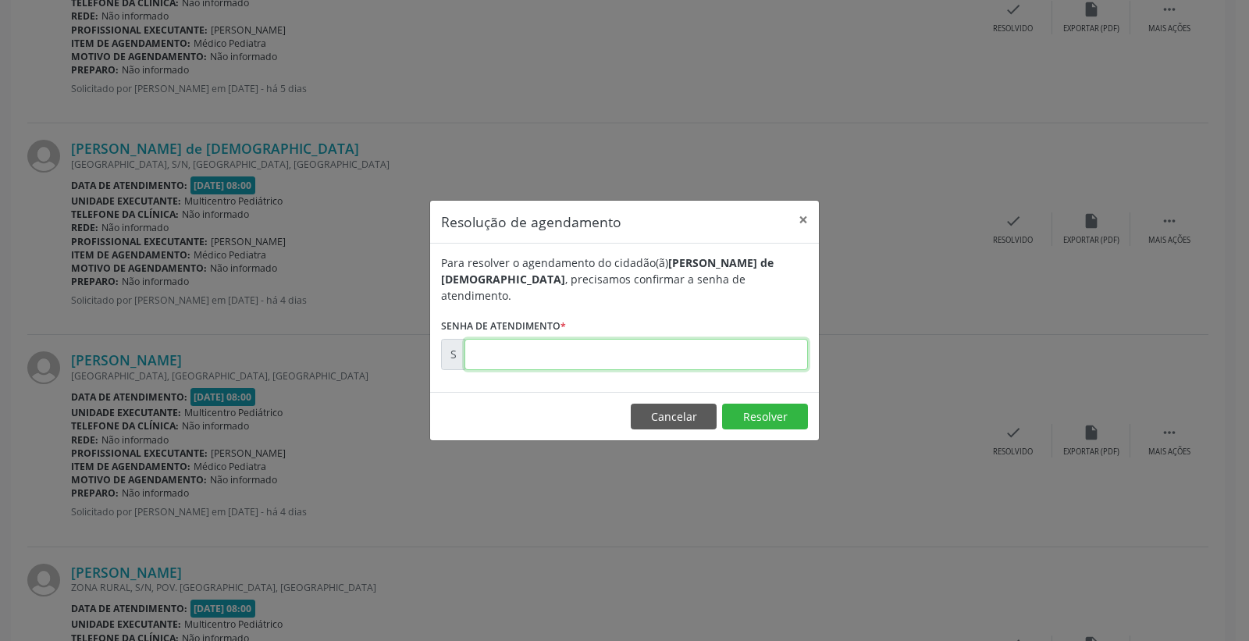
click at [699, 356] on input "text" at bounding box center [635, 354] width 343 height 31
type input "00180653"
click at [746, 406] on button "Resolver" at bounding box center [765, 417] width 86 height 27
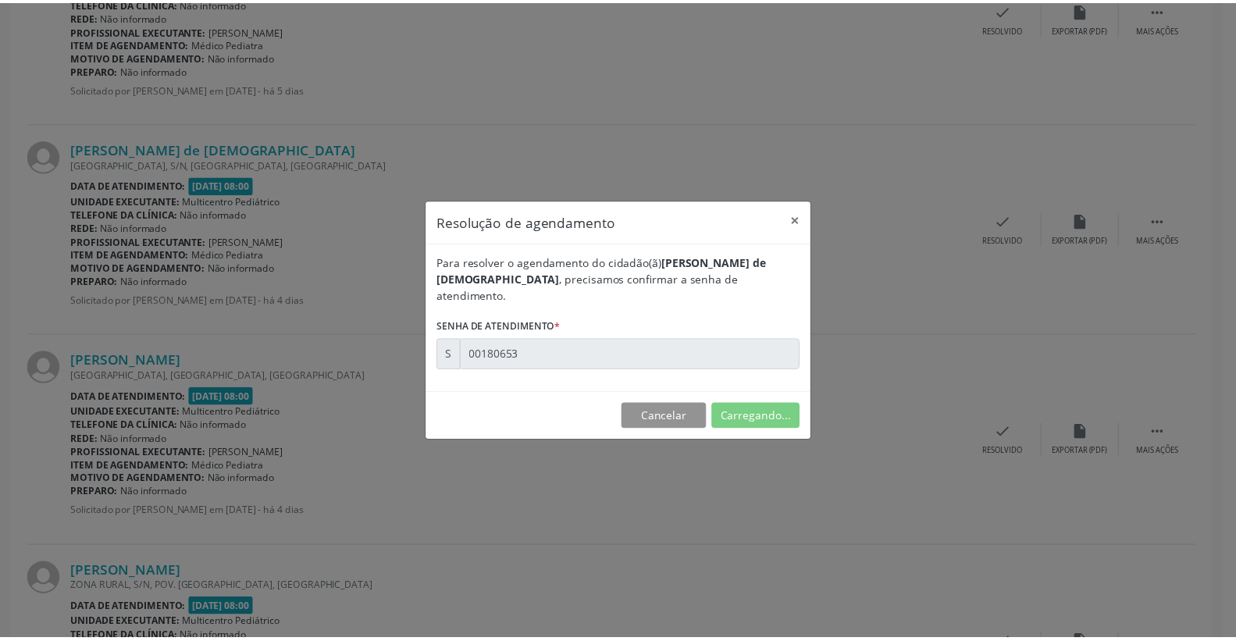
scroll to position [0, 0]
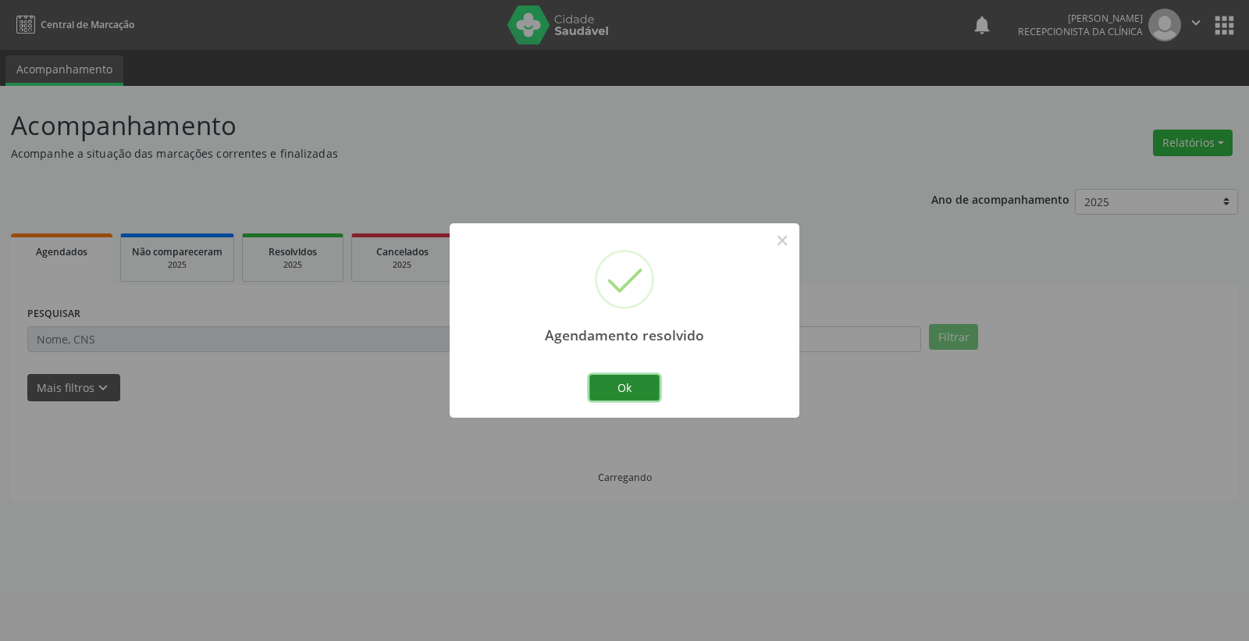
click at [638, 381] on button "Ok" at bounding box center [624, 388] width 70 height 27
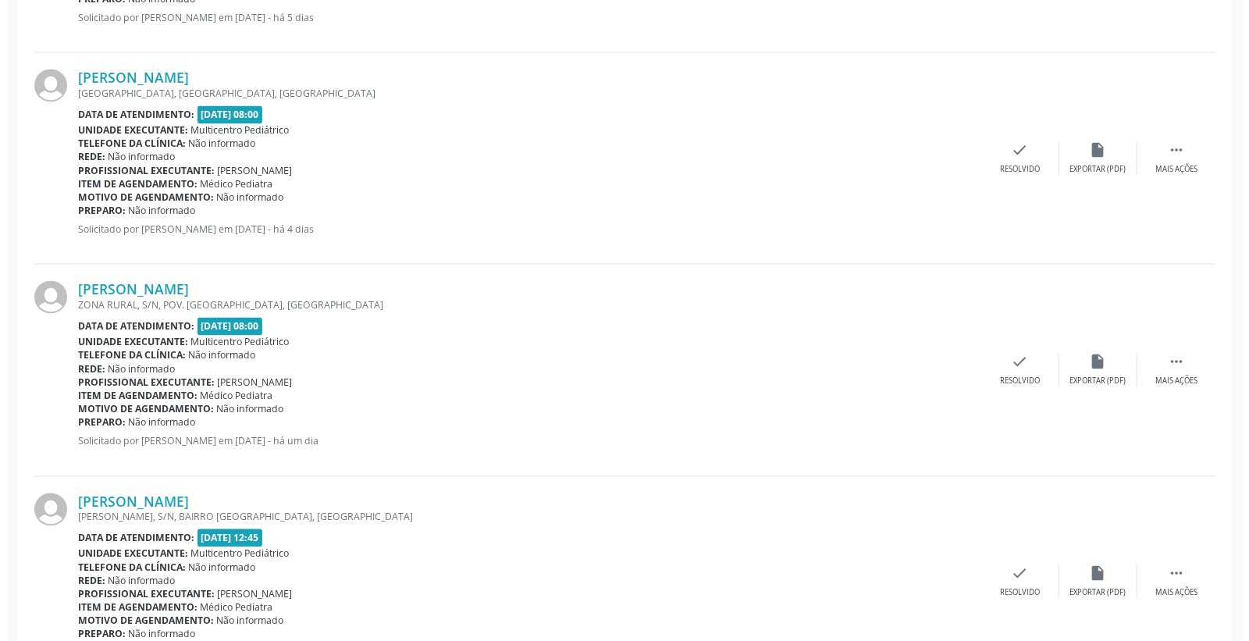
scroll to position [1908, 0]
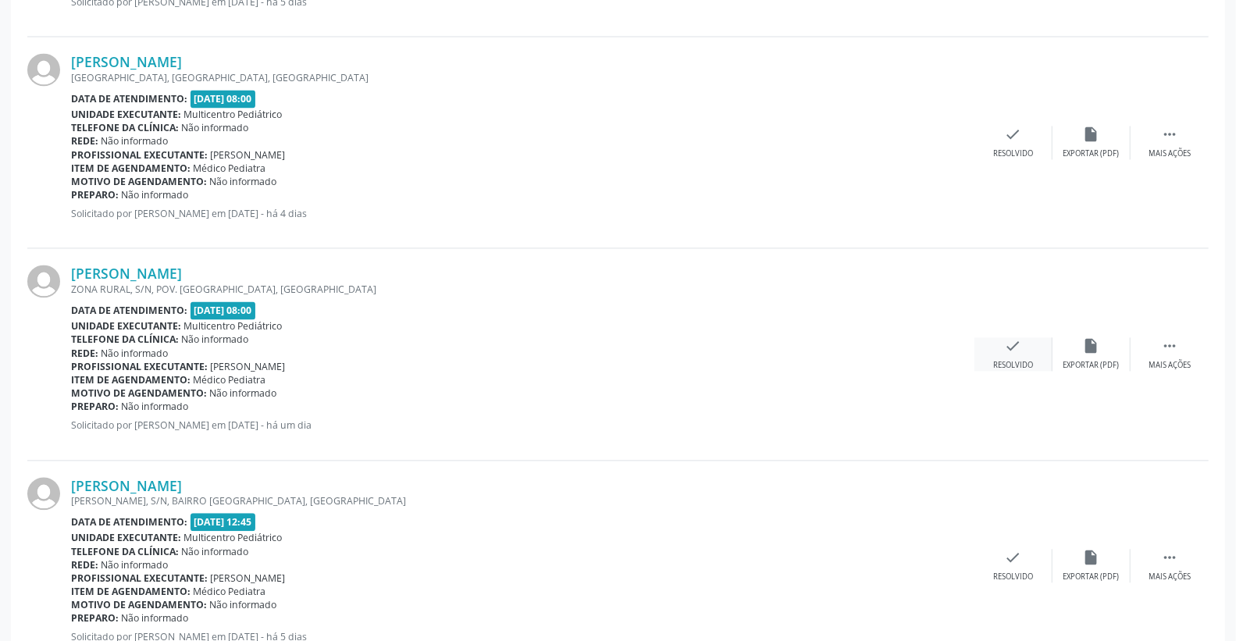
click at [1018, 343] on icon "check" at bounding box center [1013, 345] width 17 height 17
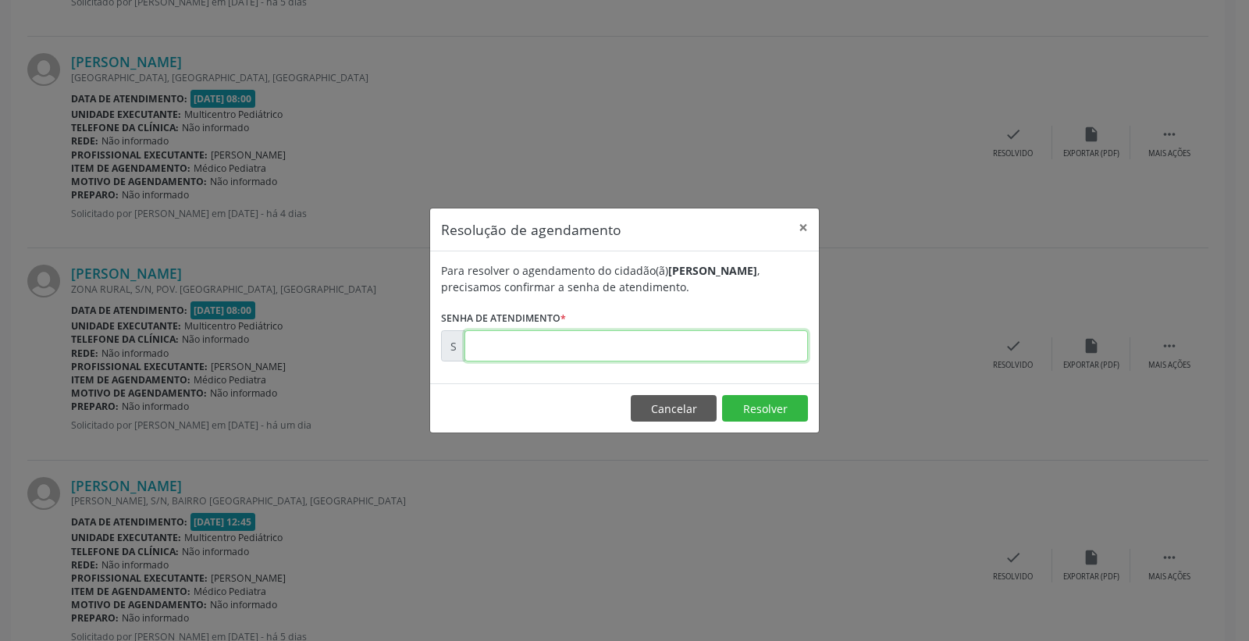
drag, startPoint x: 777, startPoint y: 331, endPoint x: 735, endPoint y: 351, distance: 46.1
click at [769, 337] on input "text" at bounding box center [635, 345] width 343 height 31
type input "00180785"
click at [736, 400] on button "Resolver" at bounding box center [765, 408] width 86 height 27
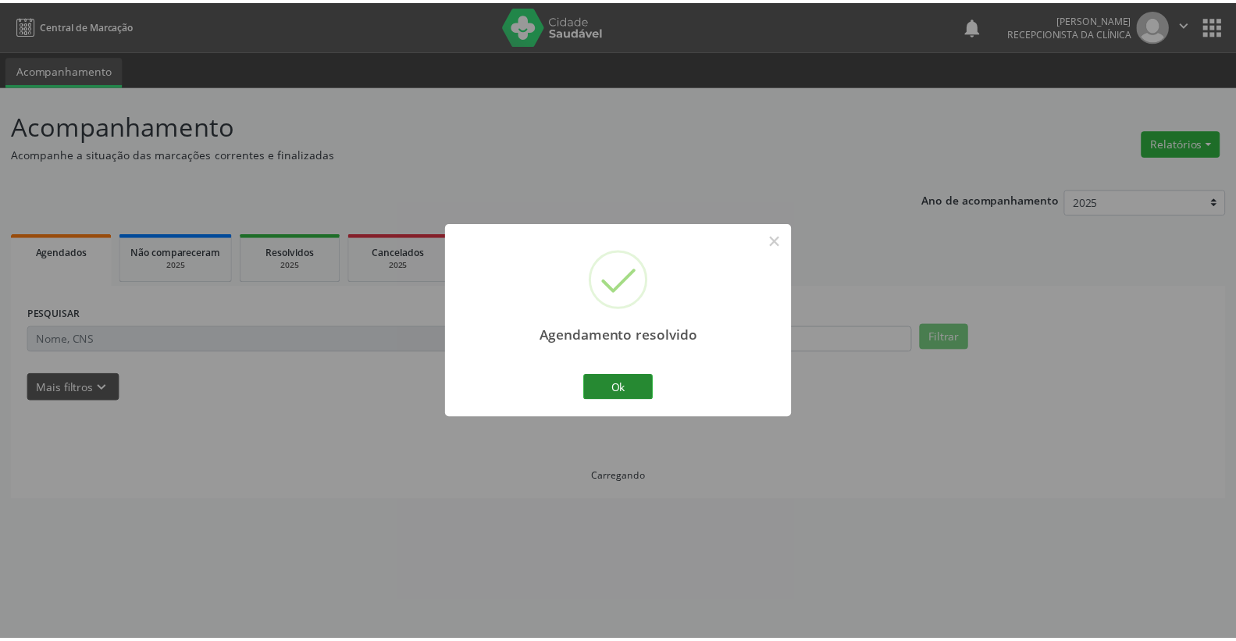
scroll to position [0, 0]
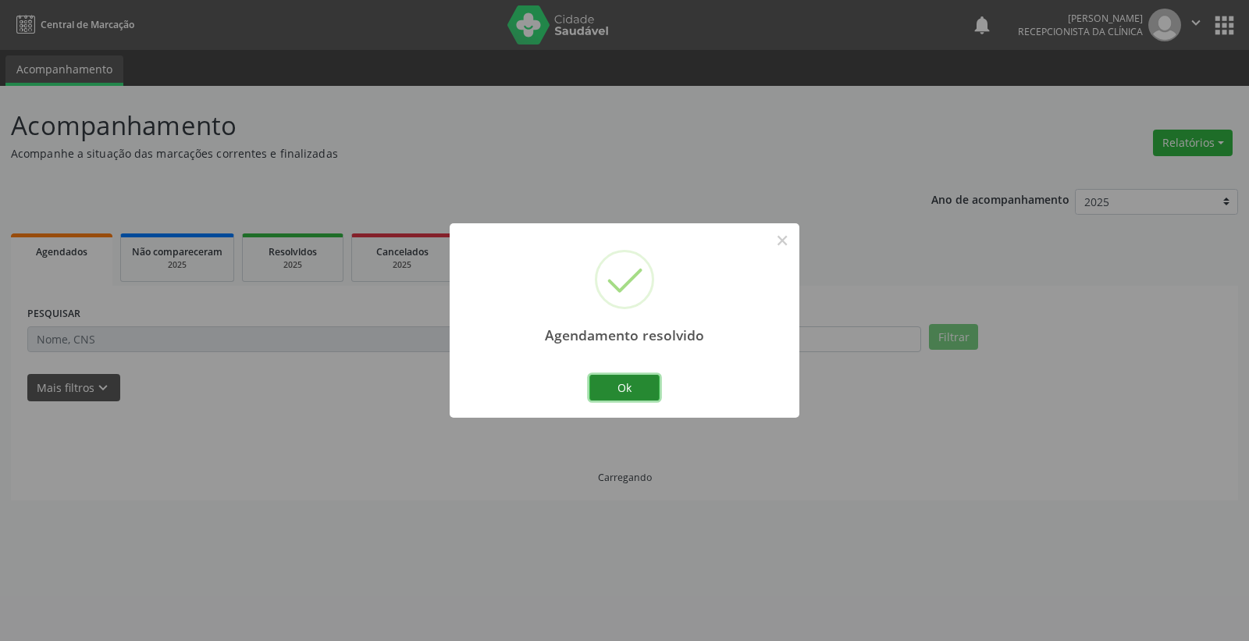
click at [628, 384] on button "Ok" at bounding box center [624, 388] width 70 height 27
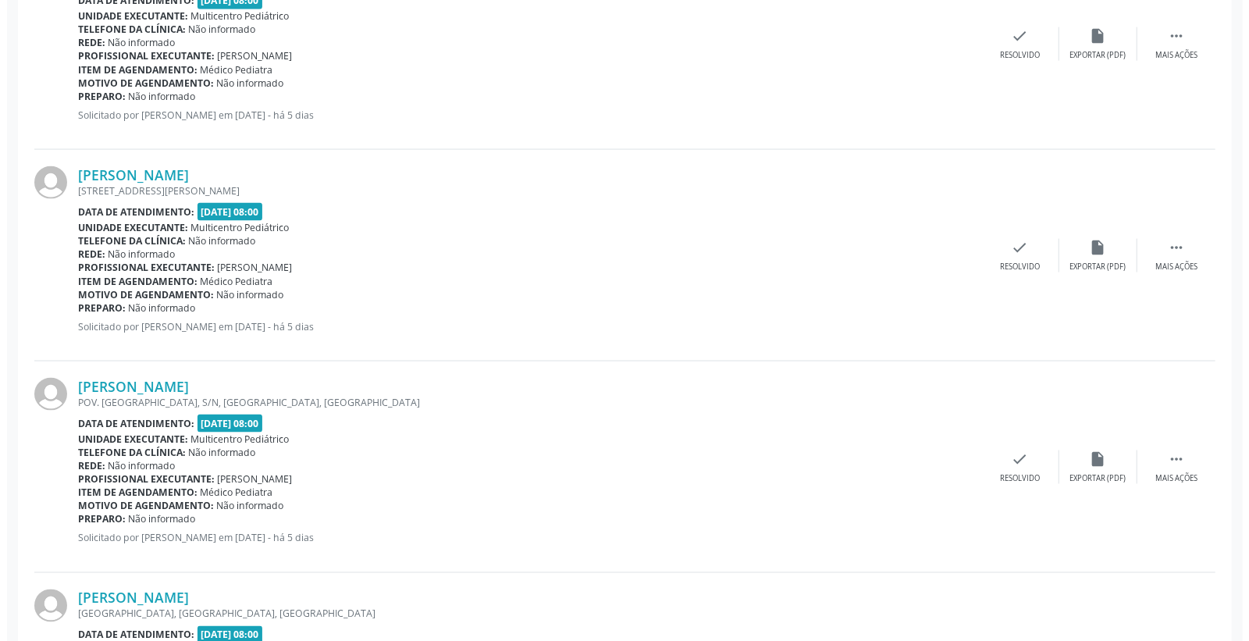
scroll to position [1387, 0]
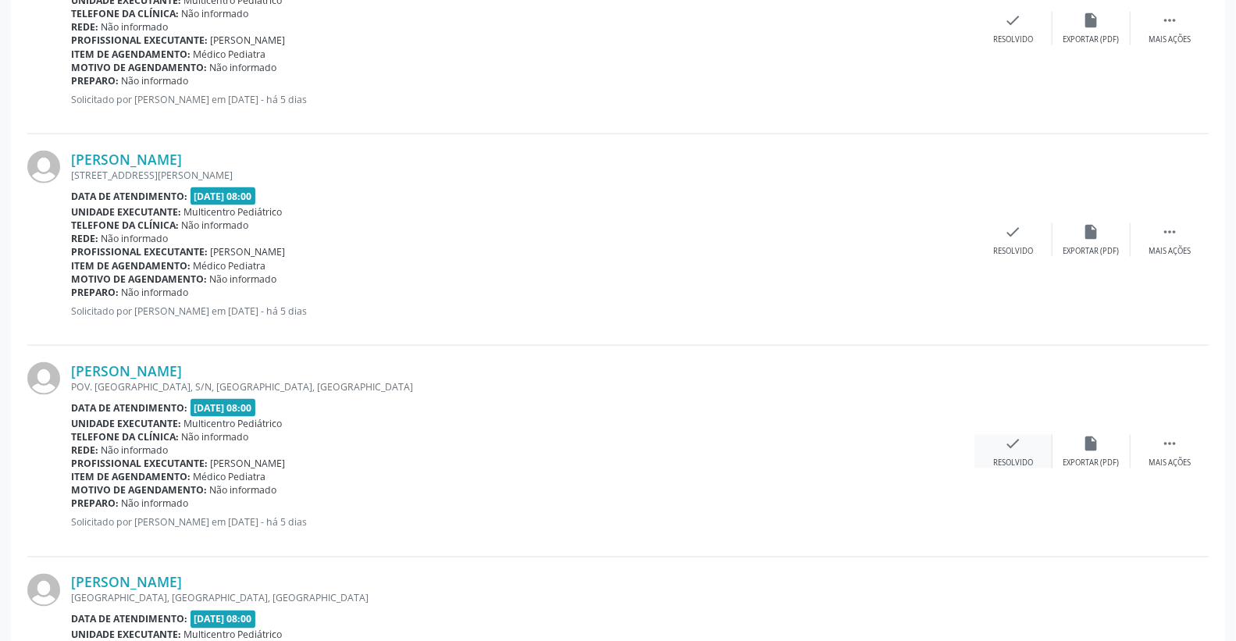
click at [1018, 440] on icon "check" at bounding box center [1013, 443] width 17 height 17
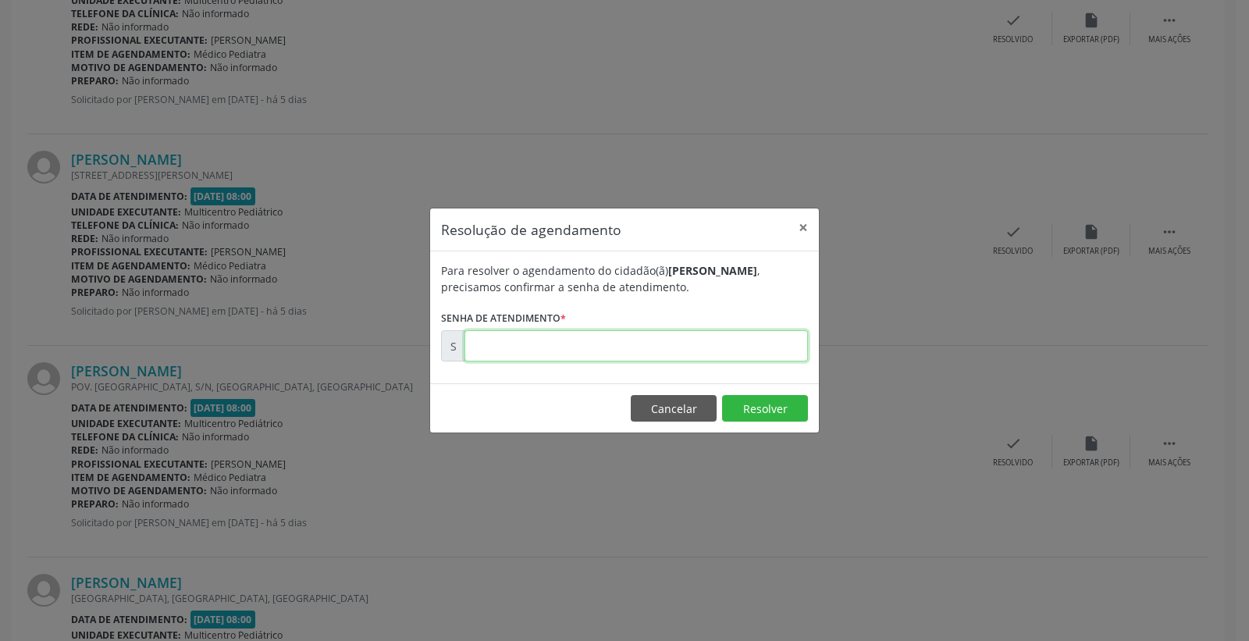
click at [752, 332] on input "text" at bounding box center [635, 345] width 343 height 31
type input "00180512"
click at [746, 415] on button "Resolver" at bounding box center [765, 408] width 86 height 27
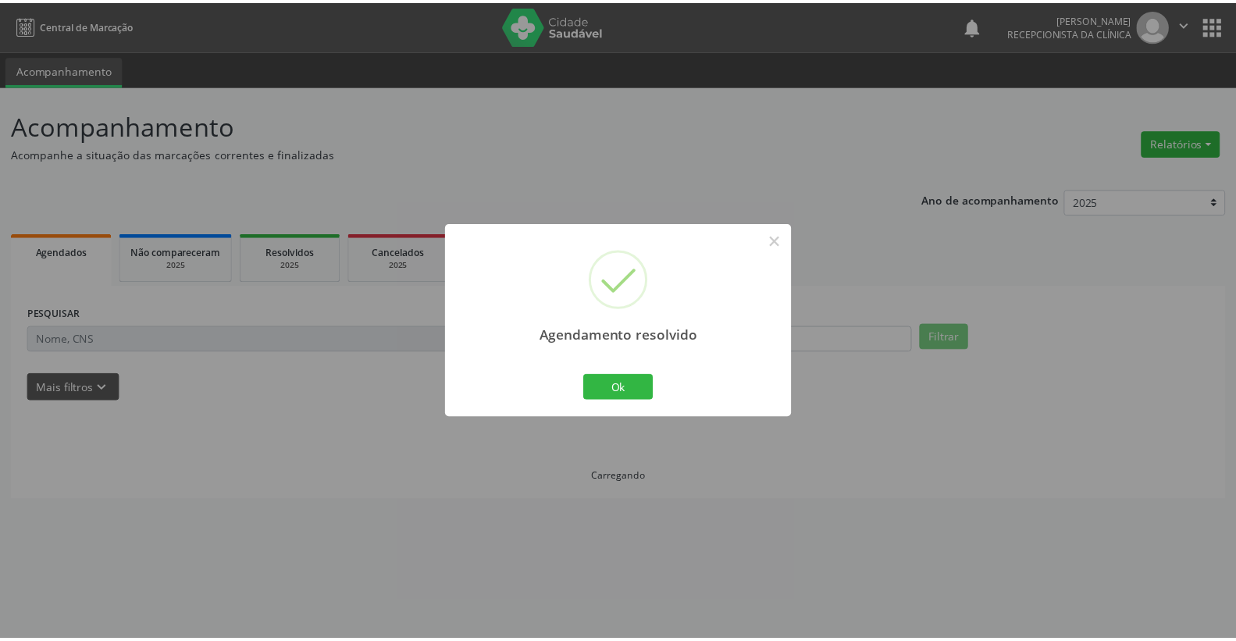
scroll to position [0, 0]
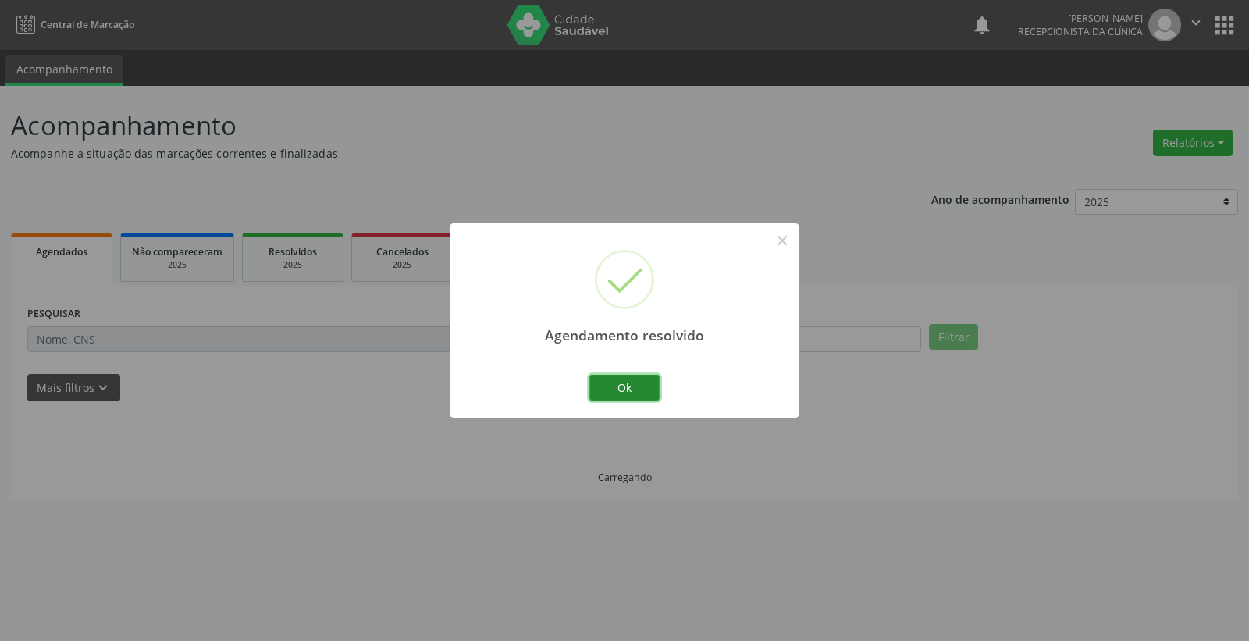
click at [635, 377] on button "Ok" at bounding box center [624, 388] width 70 height 27
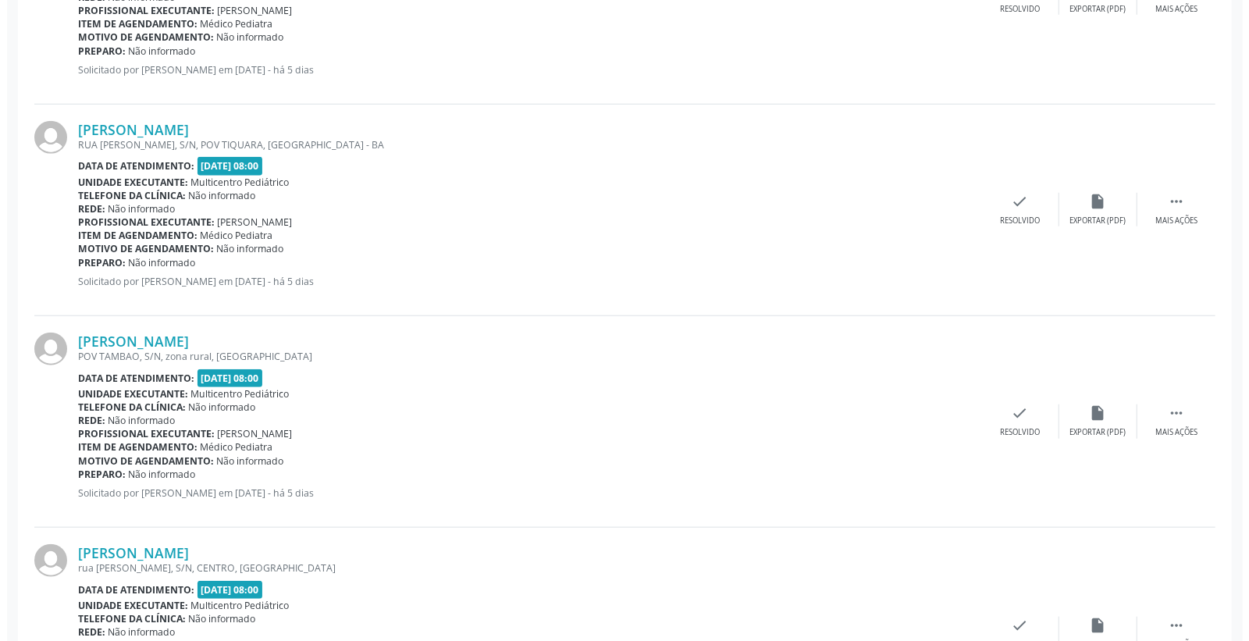
scroll to position [781, 0]
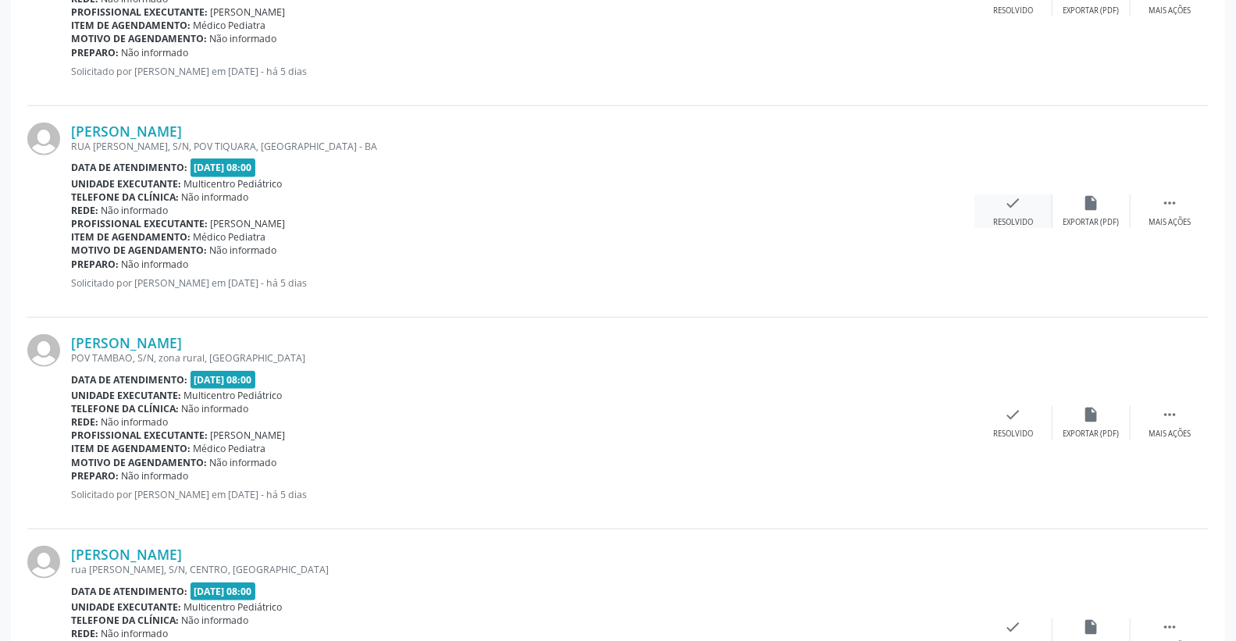
click at [1009, 208] on icon "check" at bounding box center [1013, 202] width 17 height 17
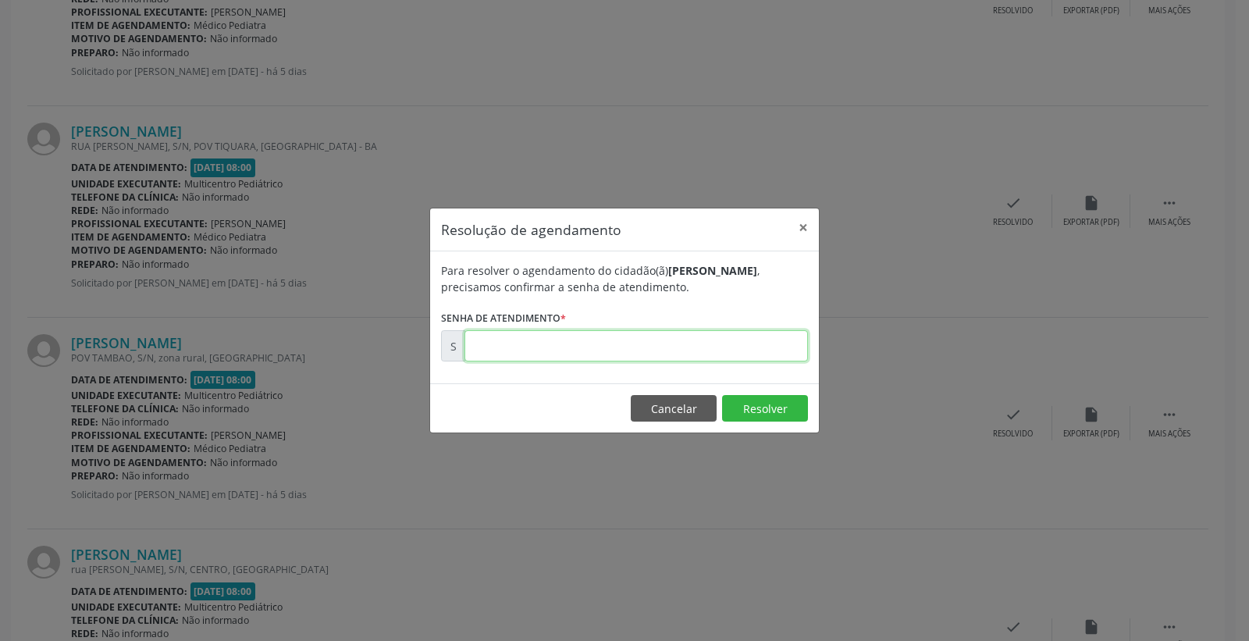
click at [731, 334] on input "text" at bounding box center [635, 345] width 343 height 31
type input "00180247"
click at [771, 401] on button "Resolver" at bounding box center [765, 408] width 86 height 27
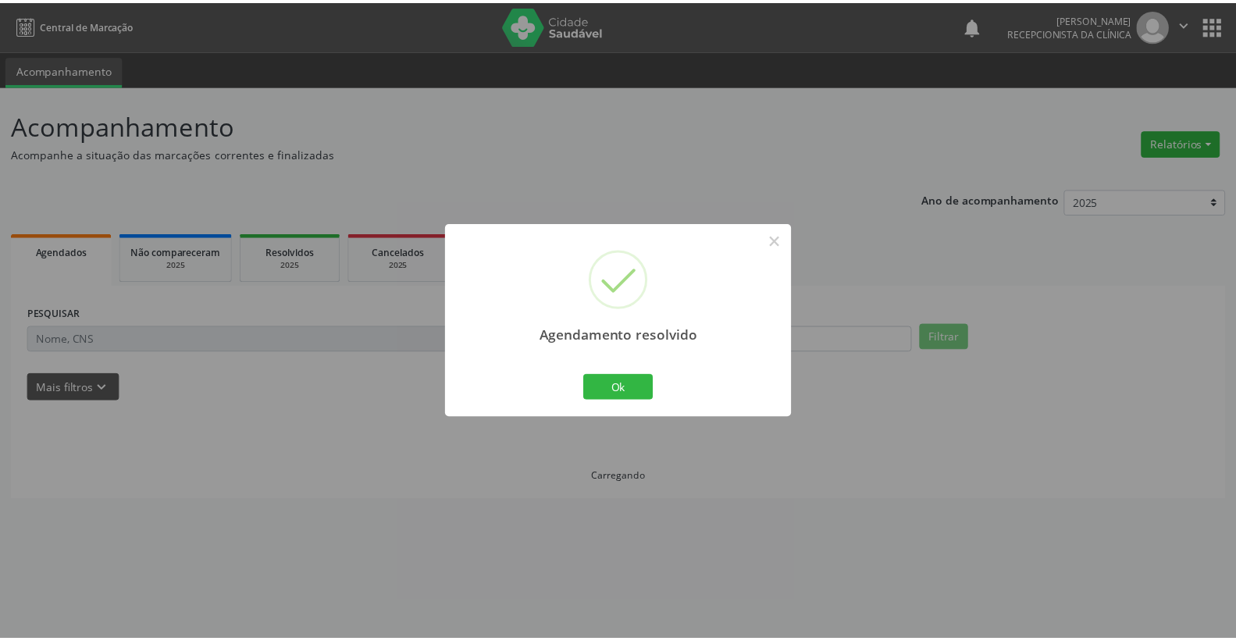
scroll to position [0, 0]
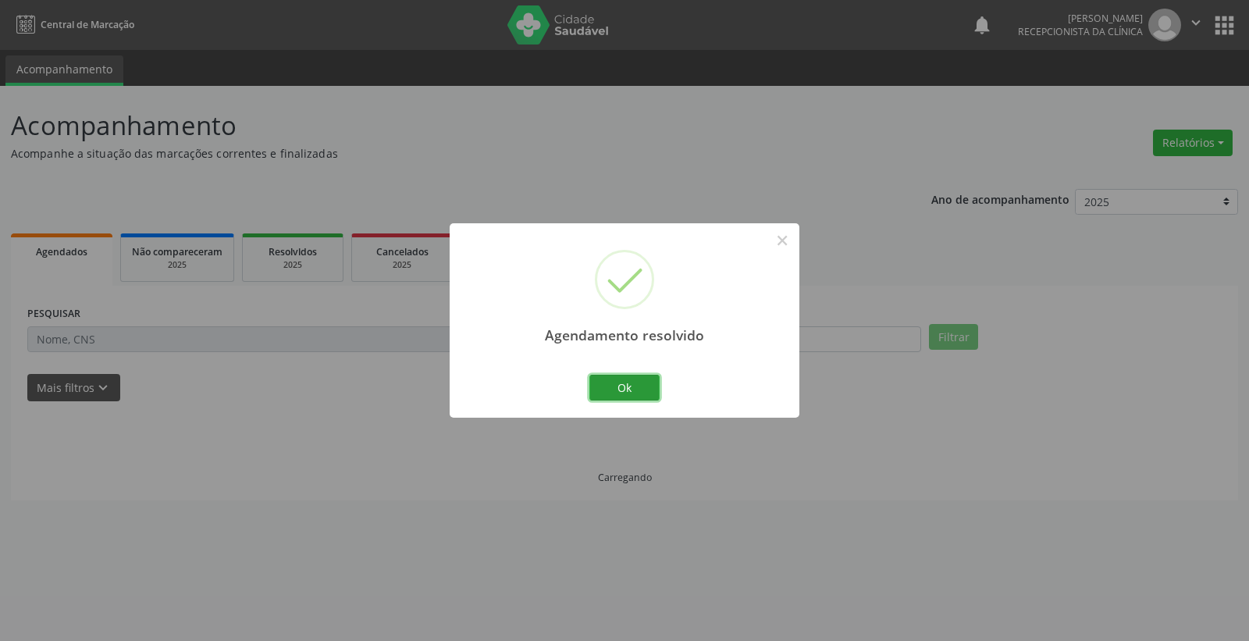
click at [637, 380] on button "Ok" at bounding box center [624, 388] width 70 height 27
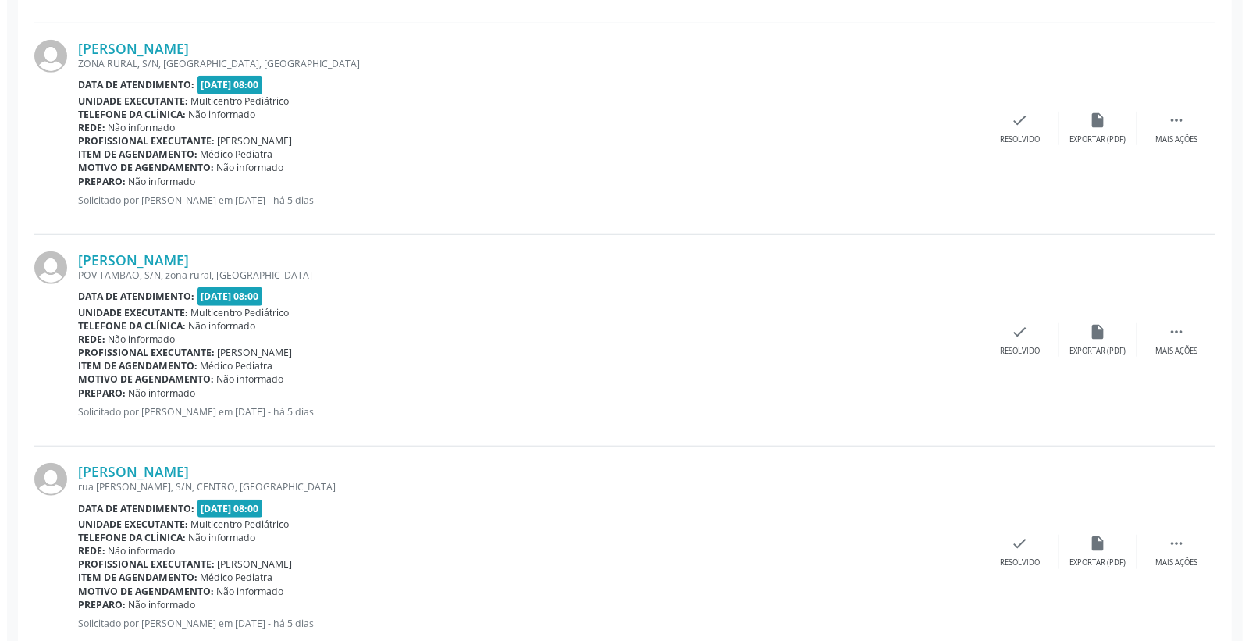
scroll to position [693, 0]
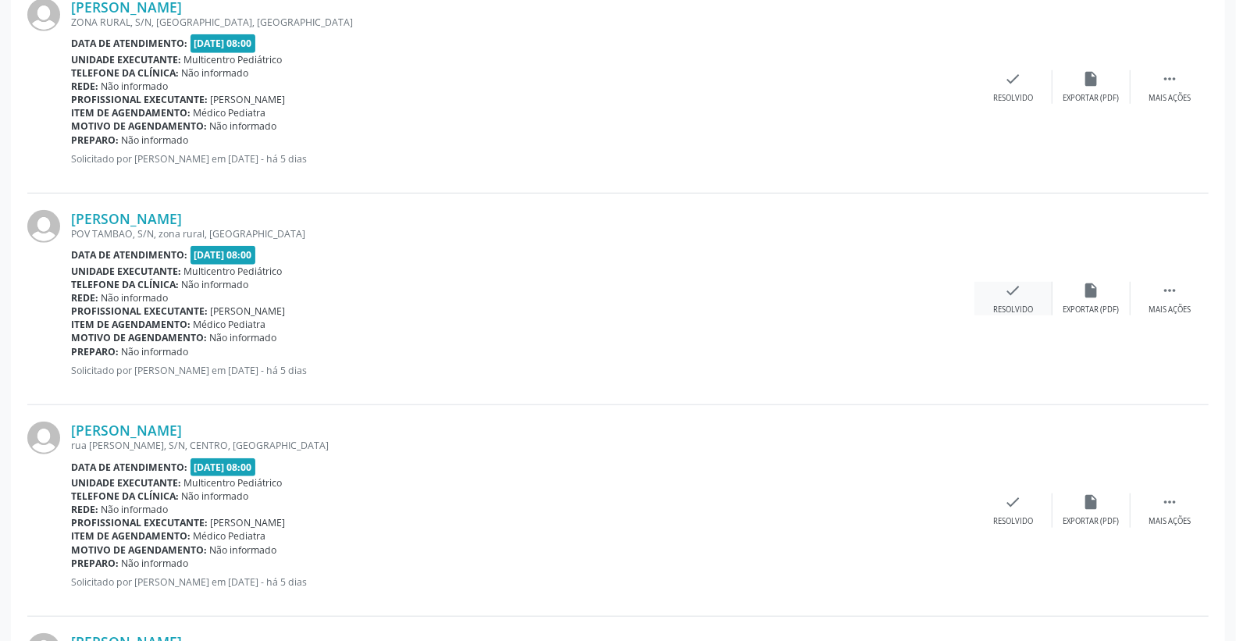
click at [1005, 292] on icon "check" at bounding box center [1013, 290] width 17 height 17
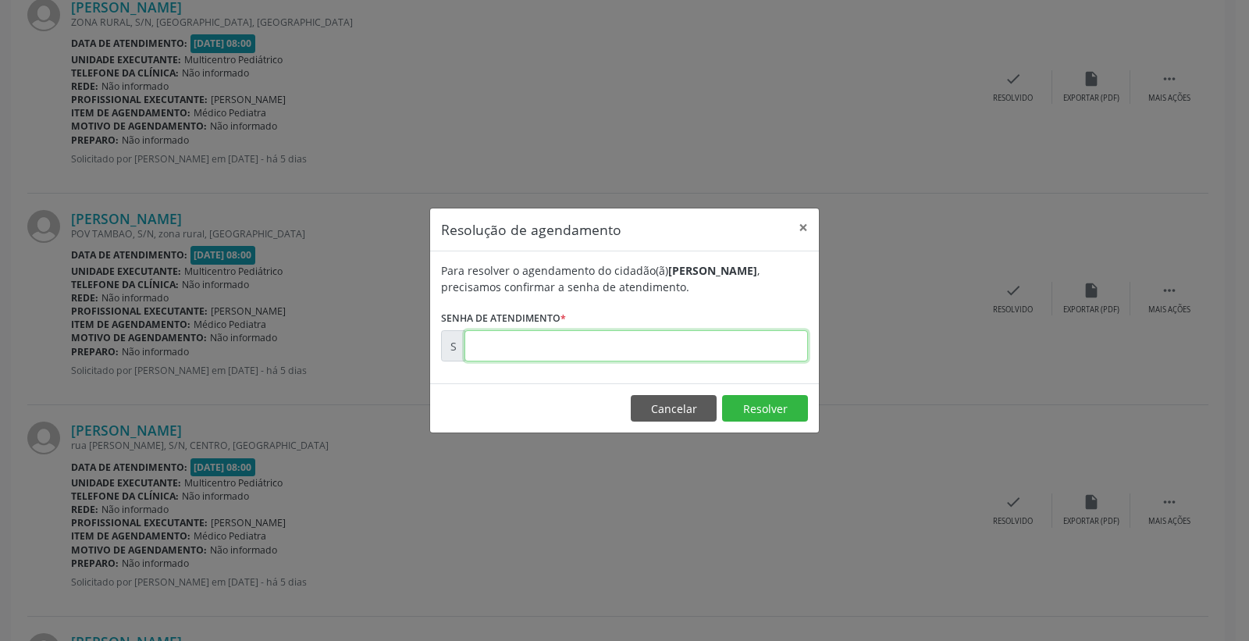
drag, startPoint x: 707, startPoint y: 337, endPoint x: 715, endPoint y: 333, distance: 9.8
click at [713, 334] on input "text" at bounding box center [635, 345] width 343 height 31
type input "00180266"
click at [746, 415] on button "Resolver" at bounding box center [765, 408] width 86 height 27
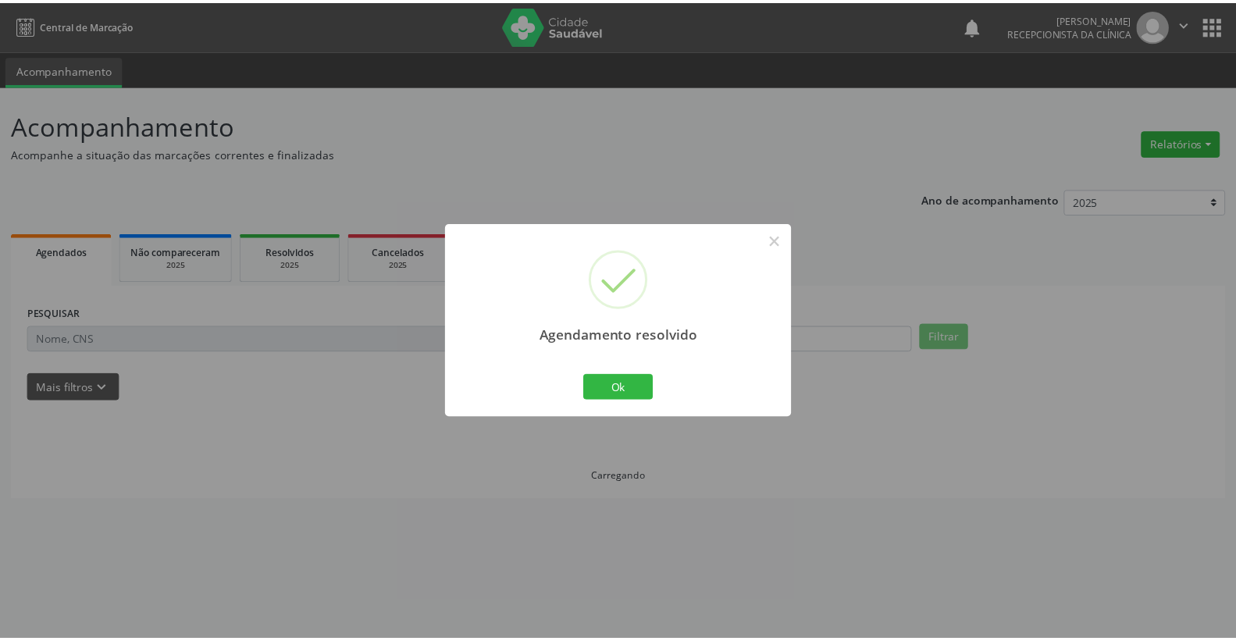
scroll to position [0, 0]
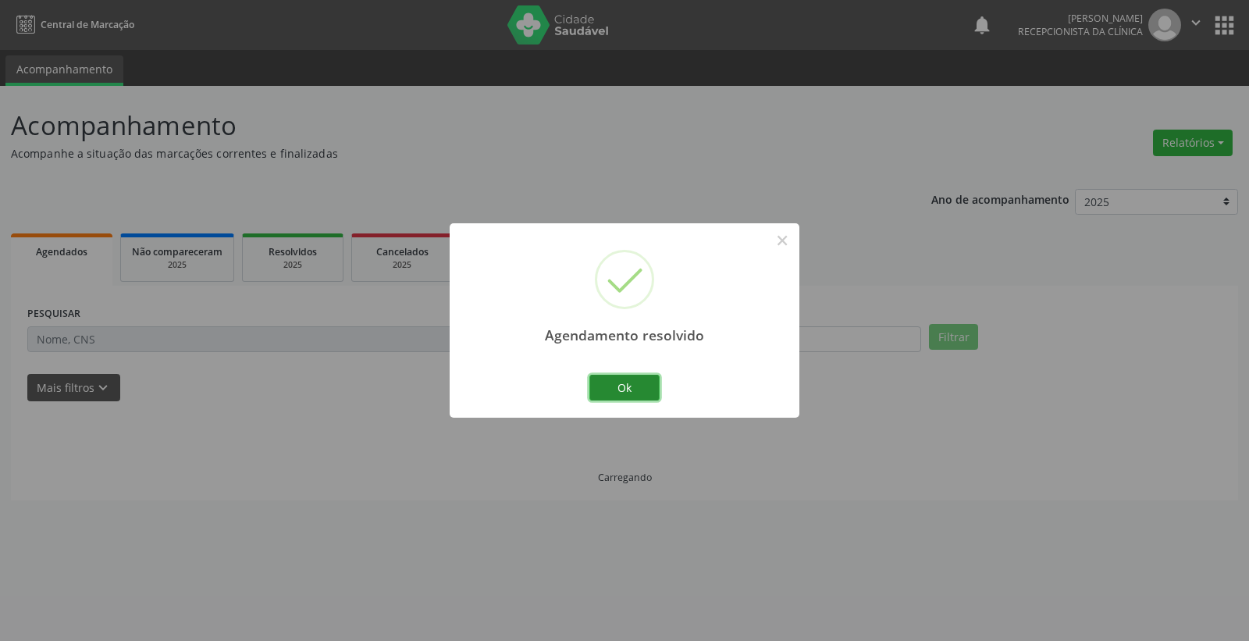
click at [630, 386] on button "Ok" at bounding box center [624, 388] width 70 height 27
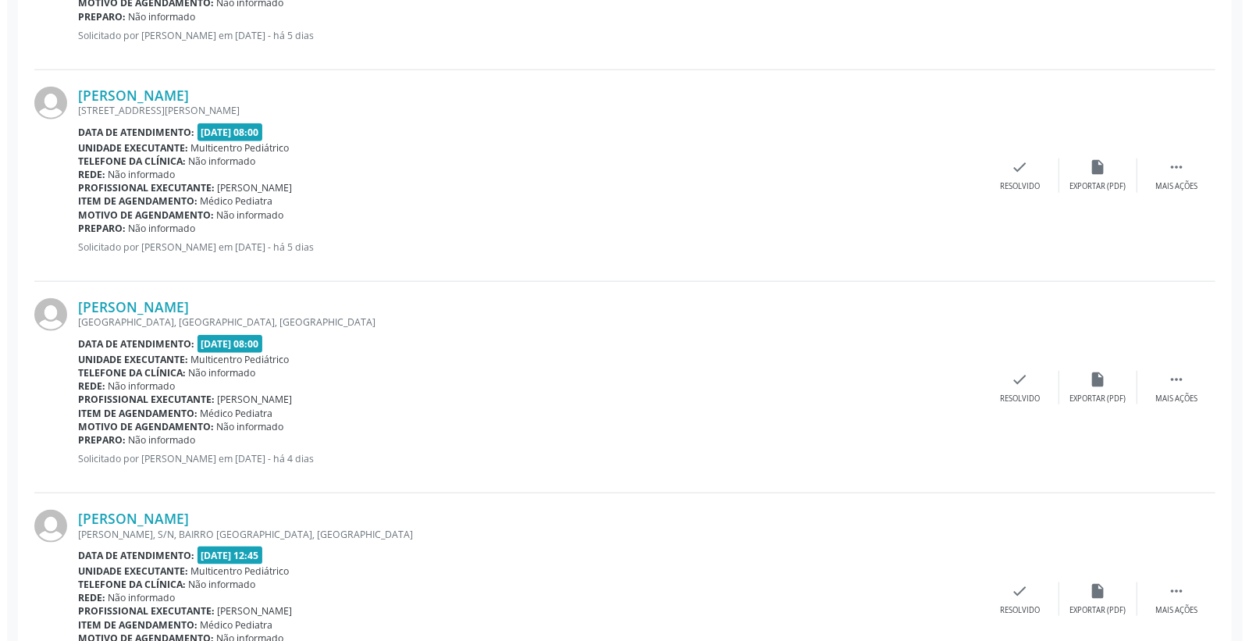
scroll to position [1041, 0]
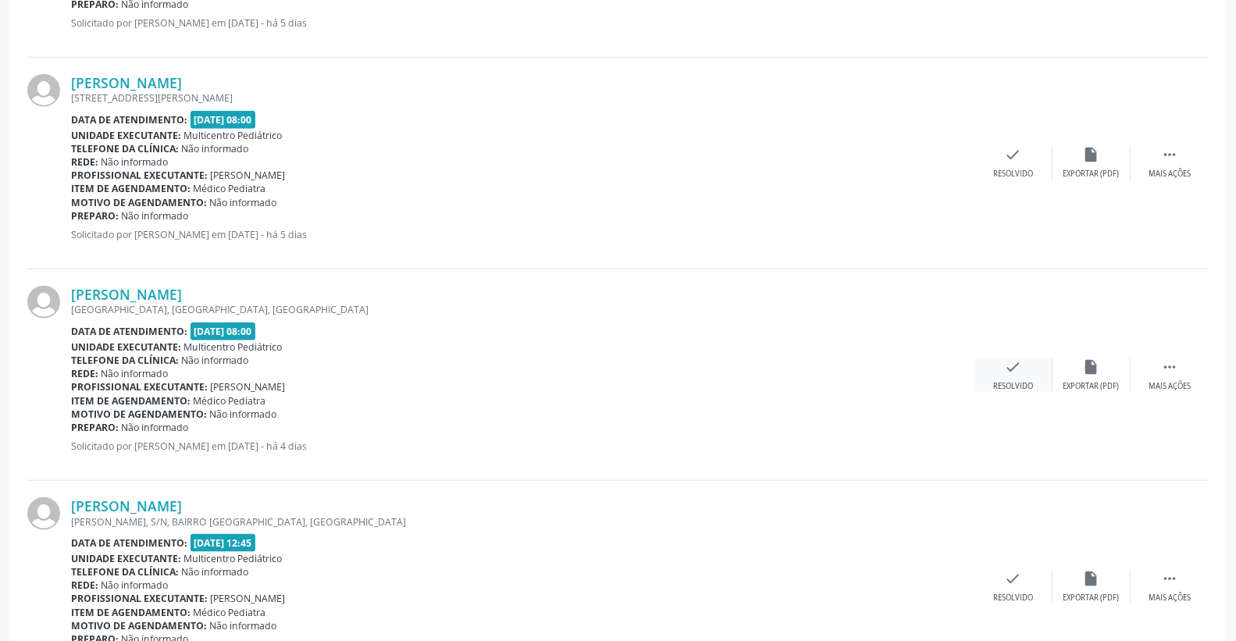
click at [1005, 368] on icon "check" at bounding box center [1013, 366] width 17 height 17
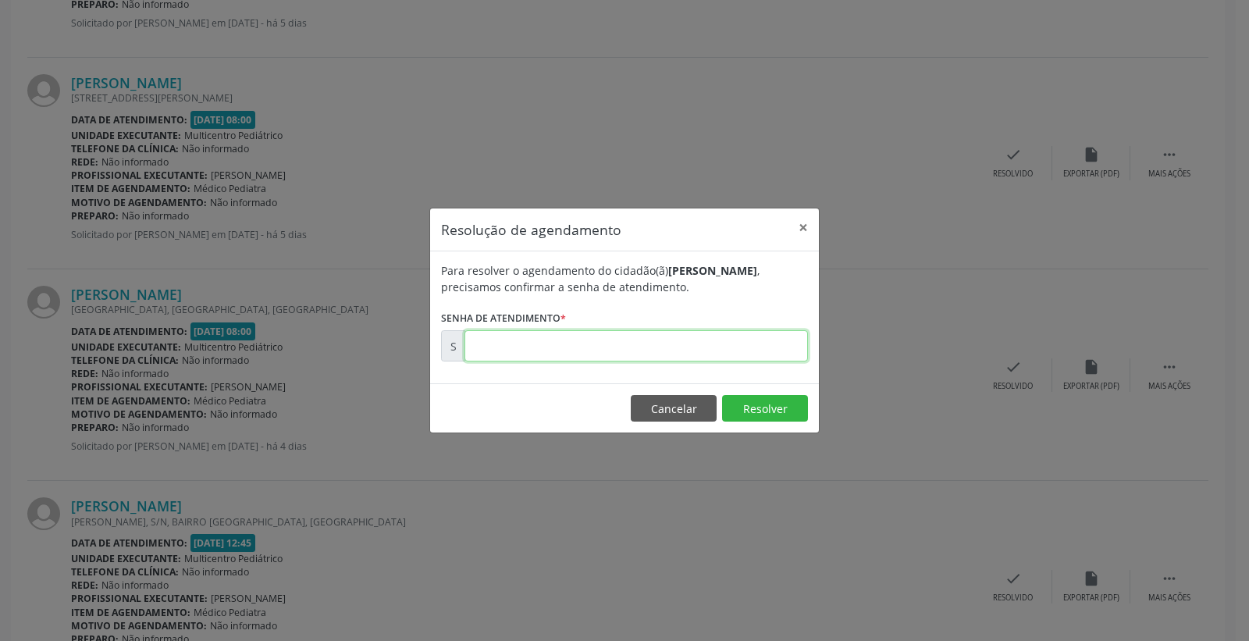
click at [703, 343] on input "text" at bounding box center [635, 345] width 343 height 31
type input "00180688"
click at [759, 410] on button "Resolver" at bounding box center [765, 408] width 86 height 27
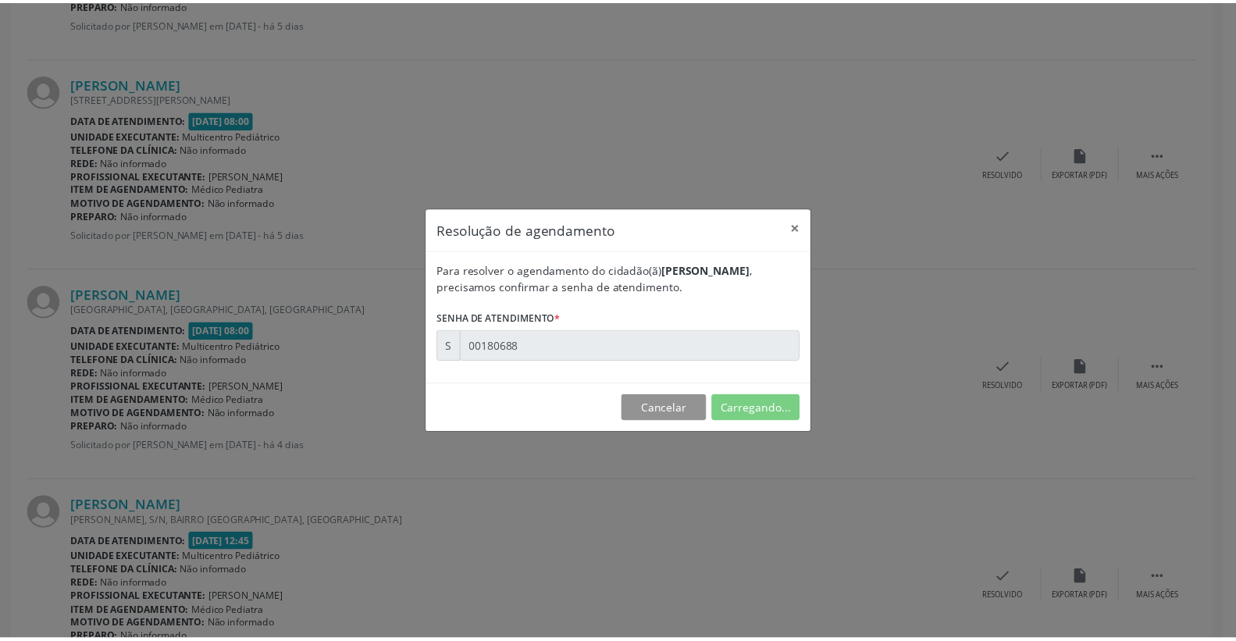
scroll to position [0, 0]
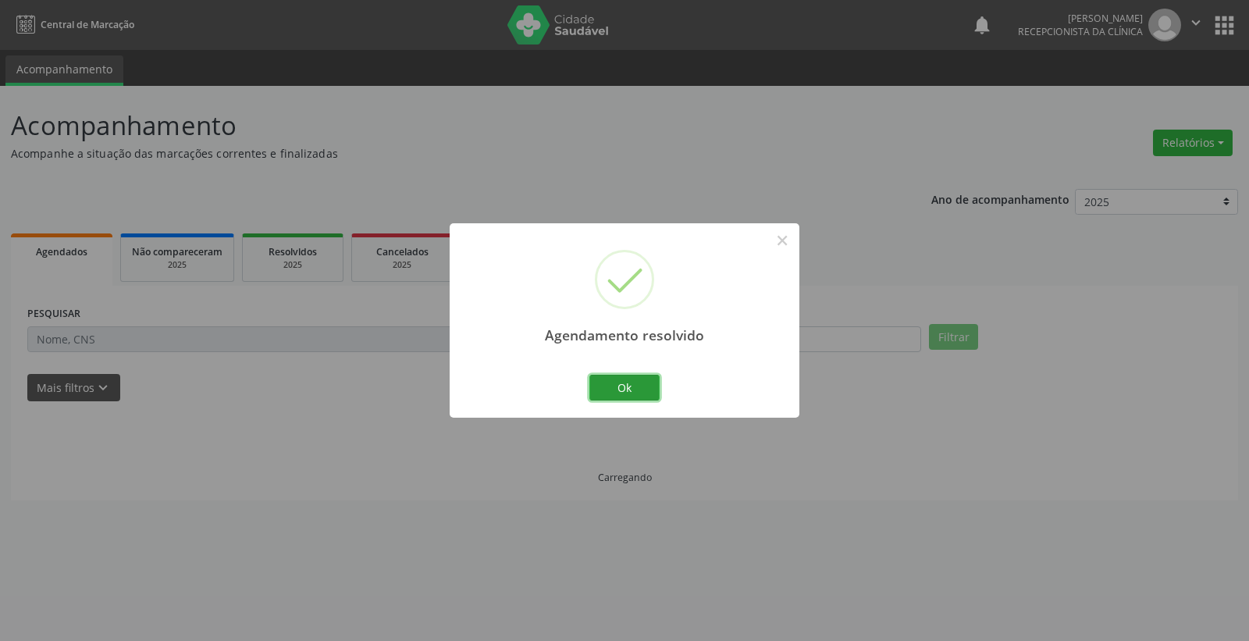
click at [638, 385] on button "Ok" at bounding box center [624, 388] width 70 height 27
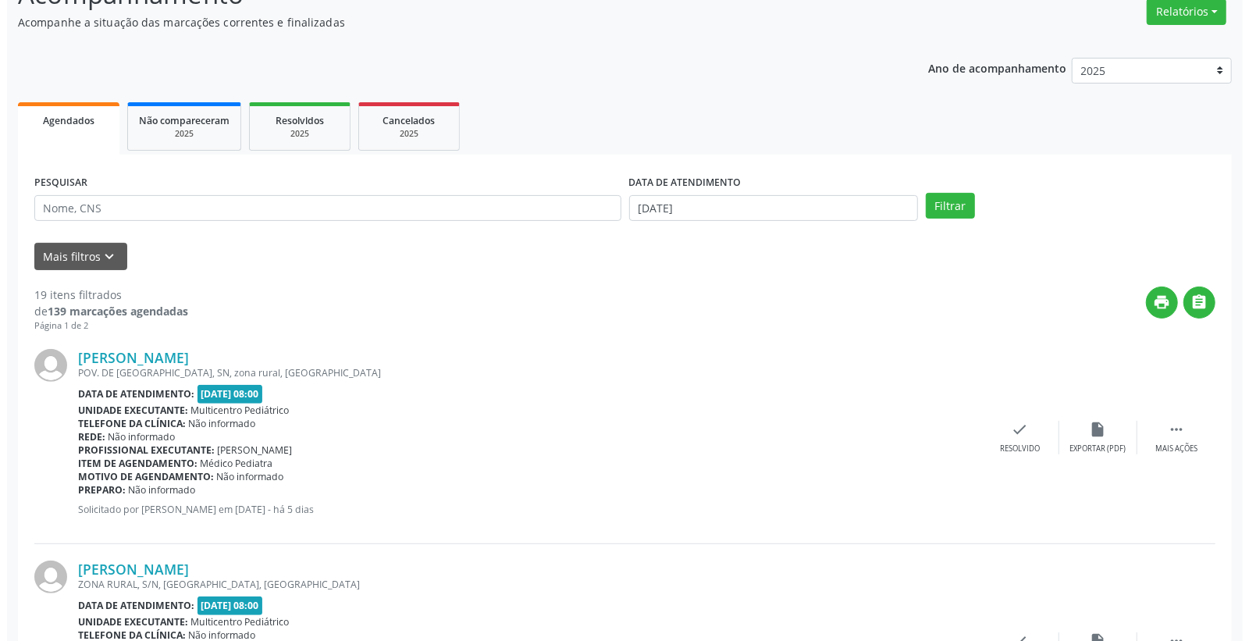
scroll to position [347, 0]
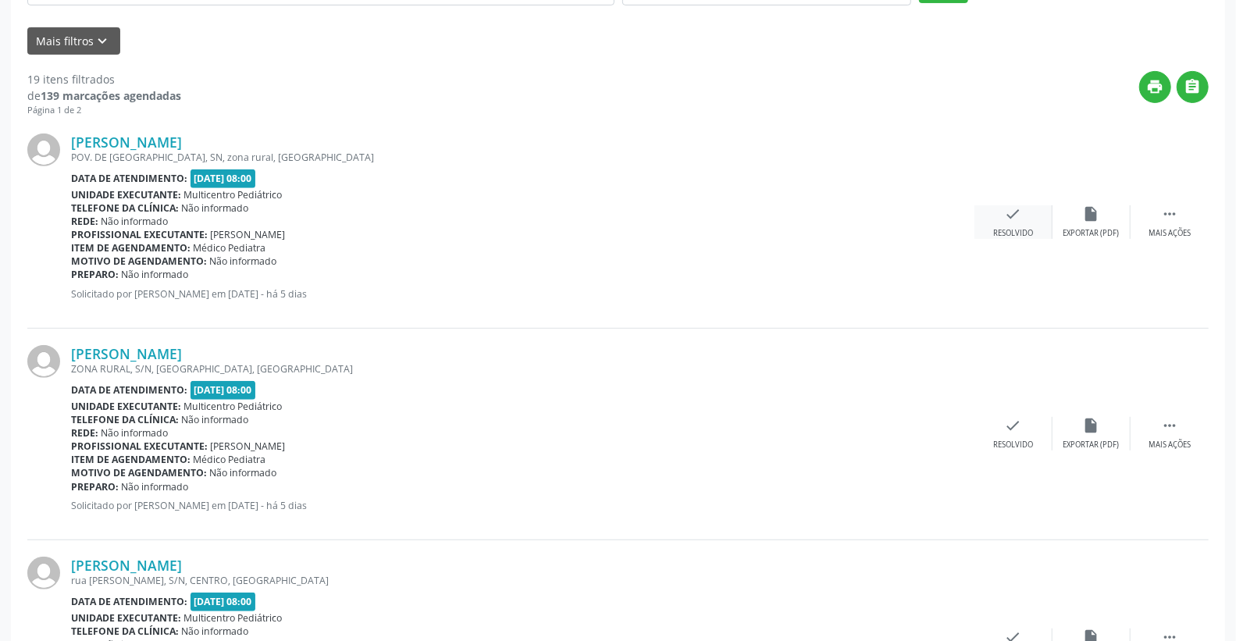
click at [1018, 219] on icon "check" at bounding box center [1013, 213] width 17 height 17
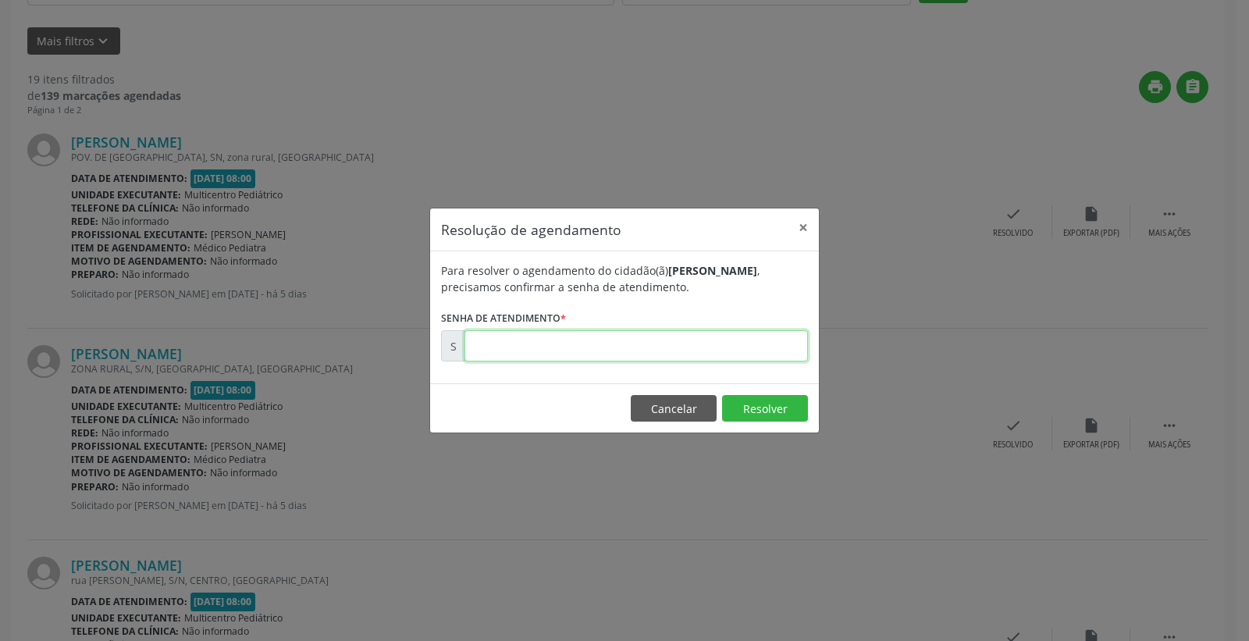
click at [752, 333] on input "text" at bounding box center [635, 345] width 343 height 31
type input "00180109"
click at [775, 403] on button "Resolver" at bounding box center [765, 408] width 86 height 27
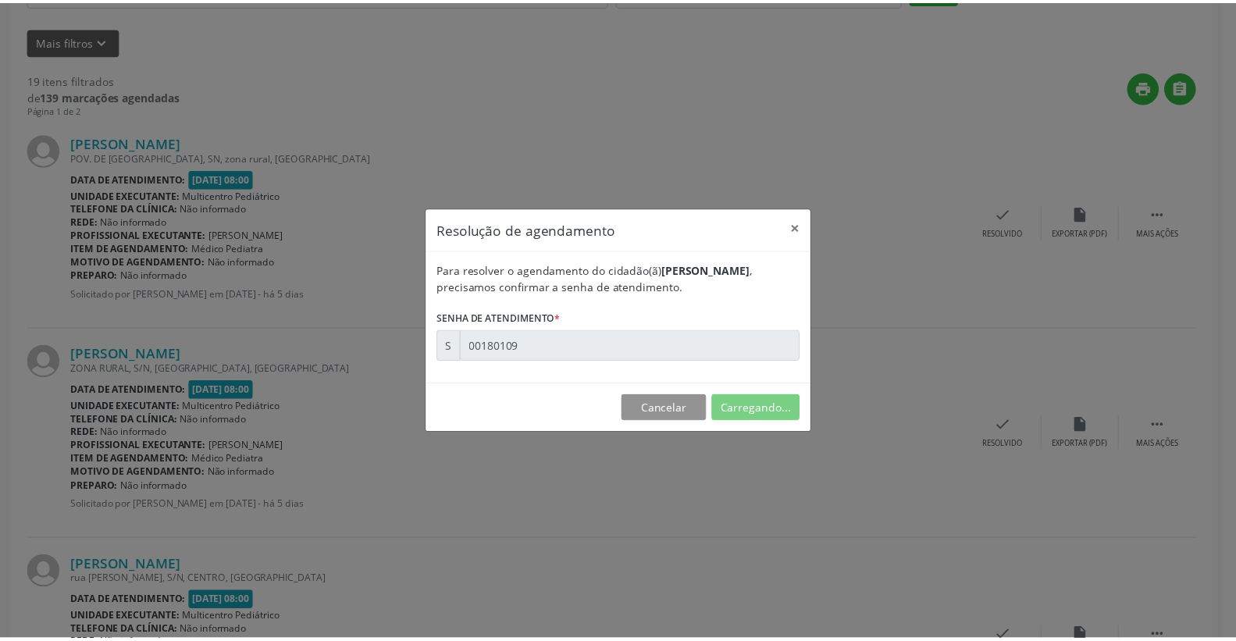
scroll to position [0, 0]
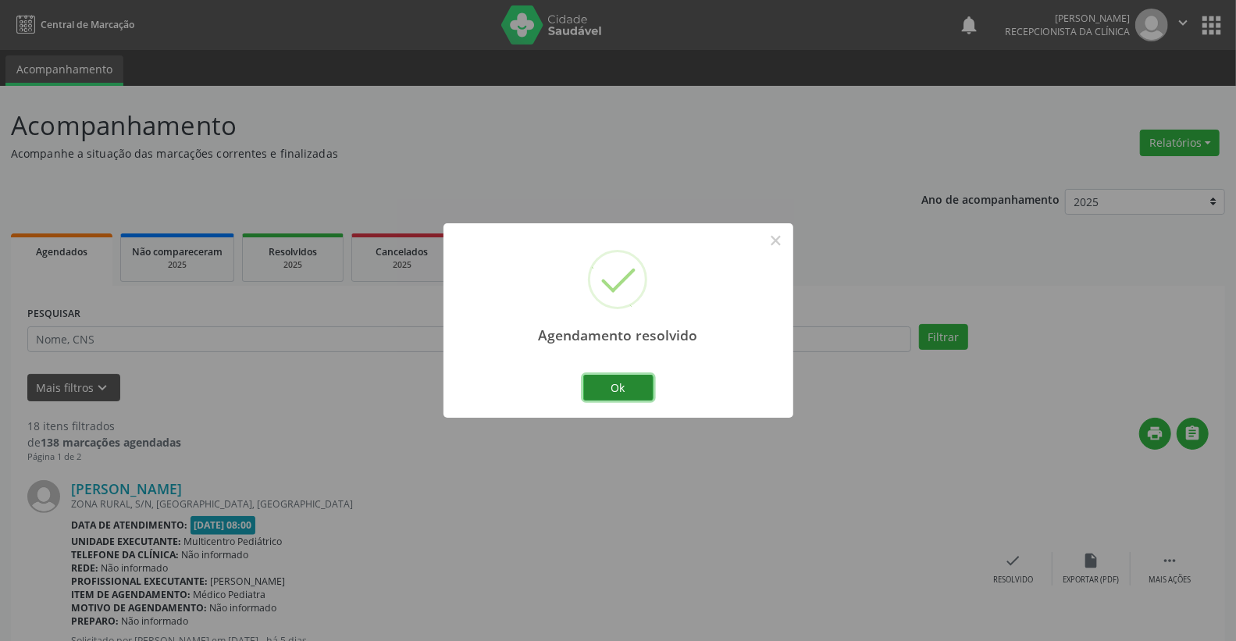
click at [625, 379] on button "Ok" at bounding box center [618, 388] width 70 height 27
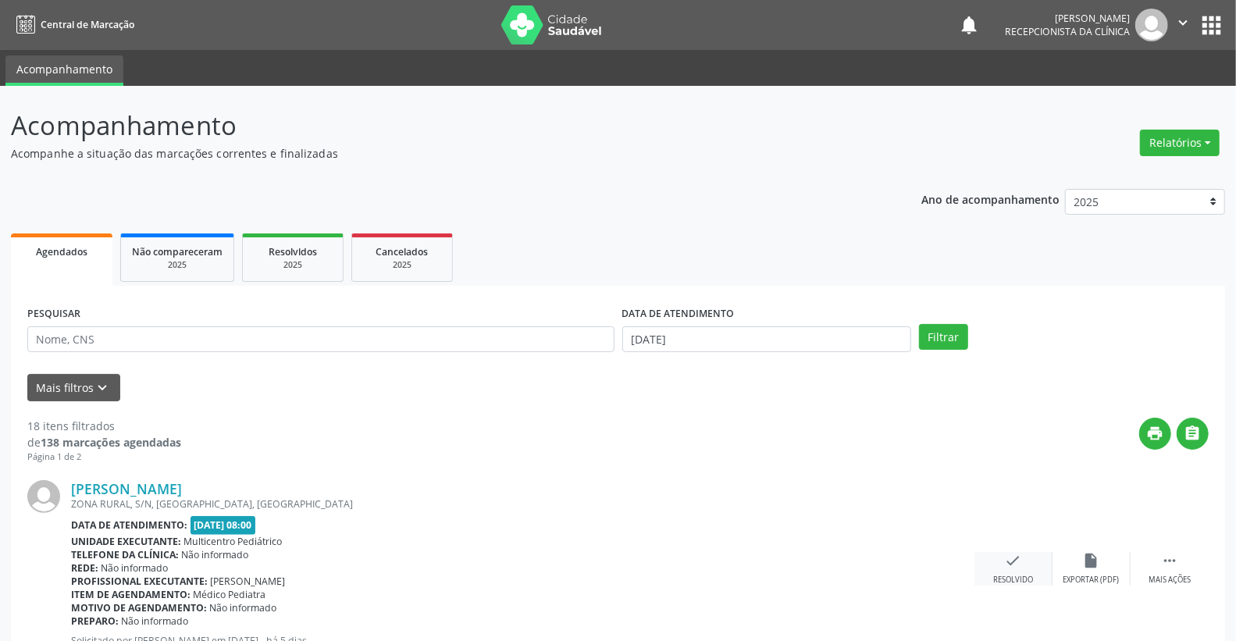
click at [1020, 561] on div "check Resolvido" at bounding box center [1013, 569] width 78 height 34
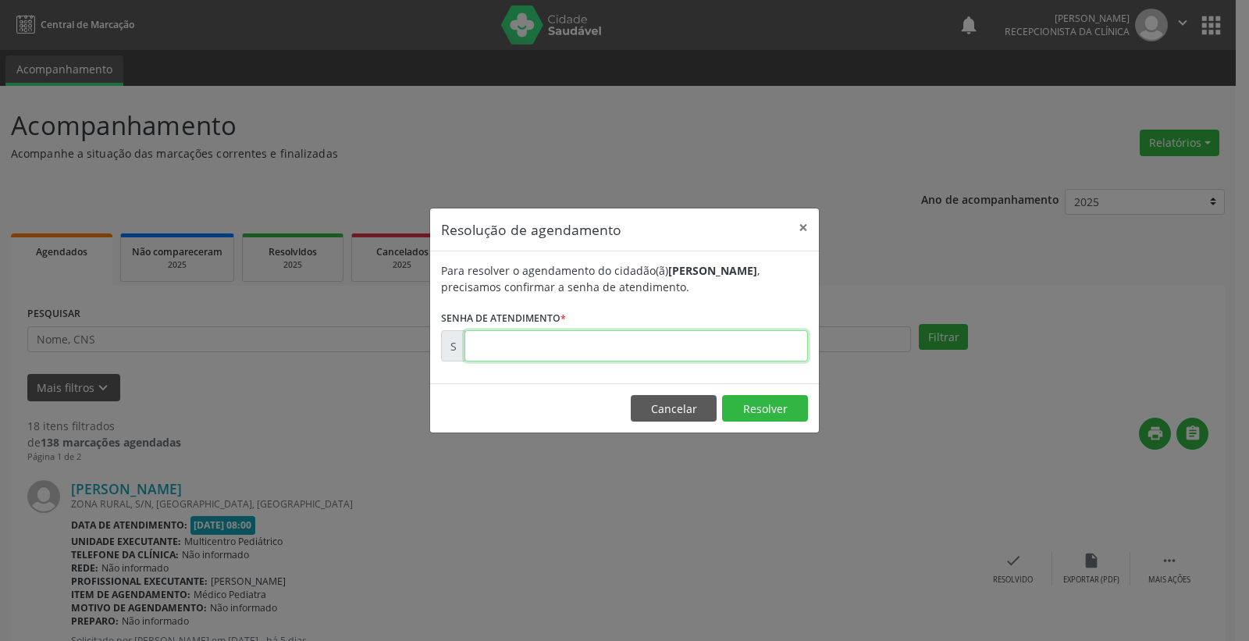
click at [723, 354] on input "text" at bounding box center [635, 345] width 343 height 31
type input "00180111"
click at [753, 411] on button "Resolver" at bounding box center [765, 408] width 86 height 27
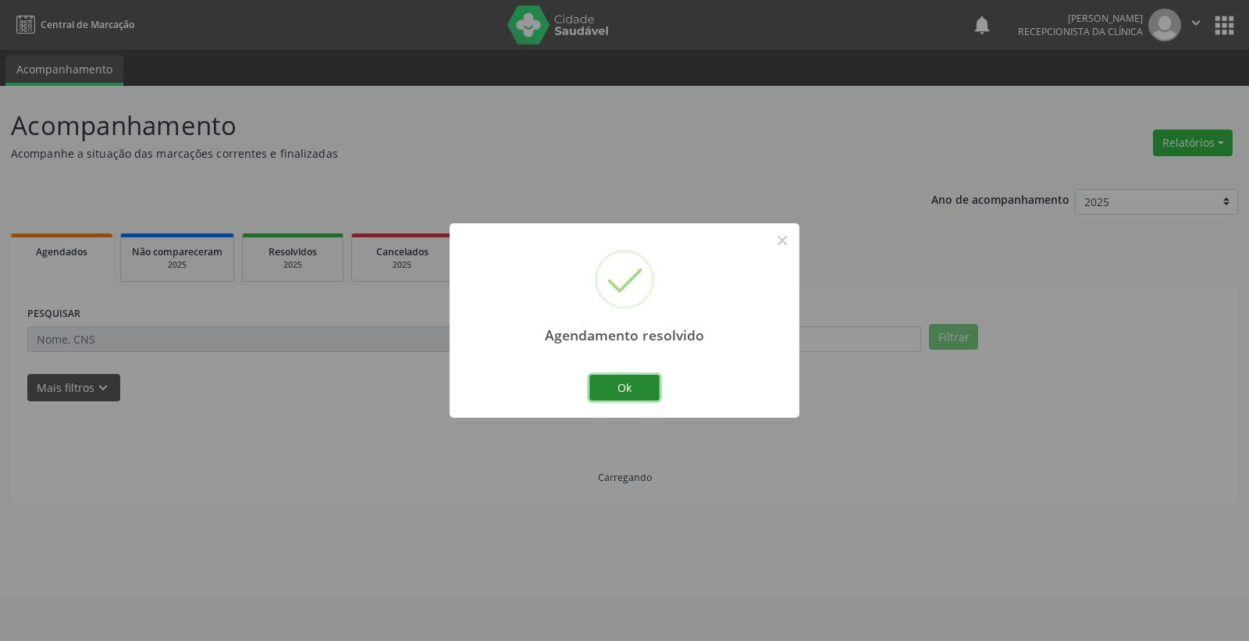
click at [614, 376] on button "Ok" at bounding box center [624, 388] width 70 height 27
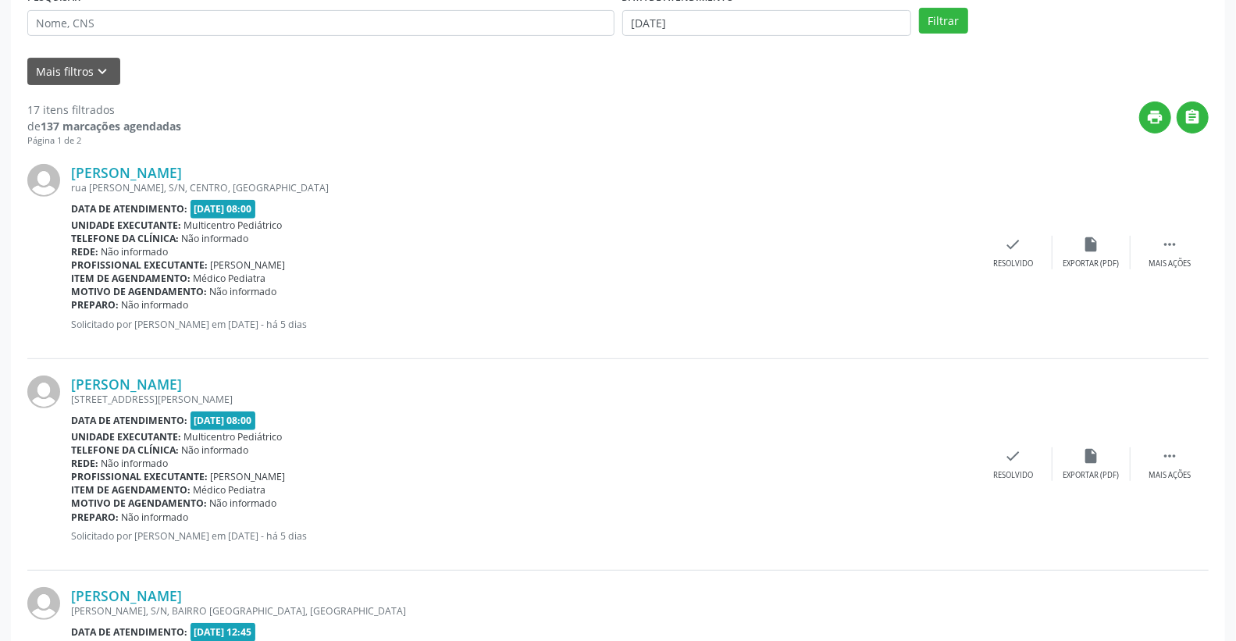
scroll to position [347, 0]
